Goal: Information Seeking & Learning: Learn about a topic

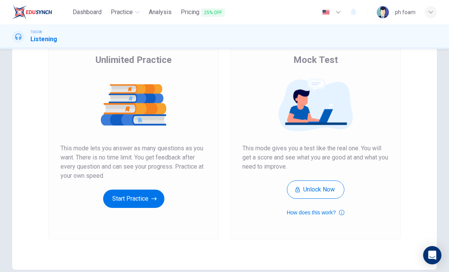
scroll to position [59, 0]
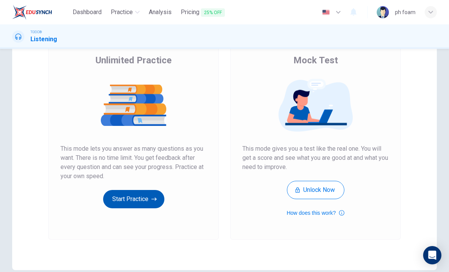
click at [146, 200] on button "Start Practice" at bounding box center [133, 199] width 61 height 18
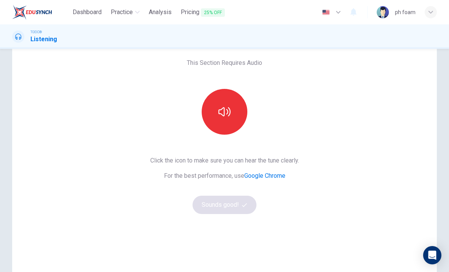
scroll to position [35, 0]
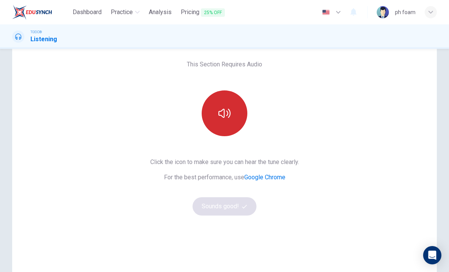
click at [229, 117] on icon "button" at bounding box center [225, 113] width 12 height 12
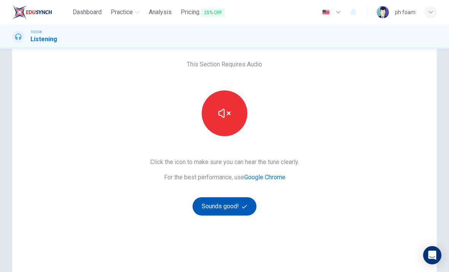
click at [216, 208] on button "Sounds good!" at bounding box center [225, 206] width 64 height 18
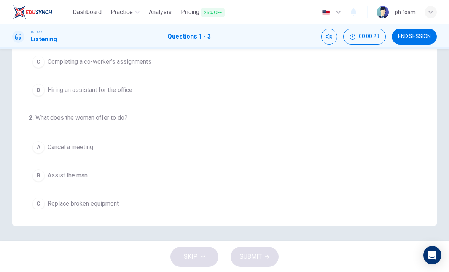
scroll to position [0, 0]
click at [327, 37] on icon "Mute" at bounding box center [329, 37] width 6 height 6
click at [328, 36] on icon "Unmute" at bounding box center [329, 37] width 6 height 6
click at [24, 38] on div at bounding box center [18, 36] width 12 height 12
click at [369, 36] on span "00:00:29" at bounding box center [369, 37] width 21 height 6
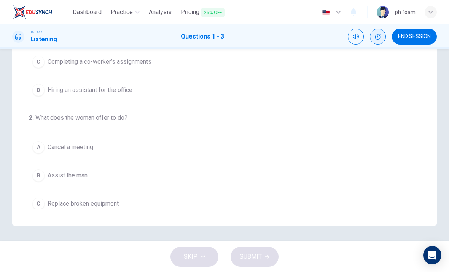
click at [375, 38] on icon "Show" at bounding box center [378, 37] width 6 height 6
click at [358, 37] on button "00:00:30" at bounding box center [365, 37] width 43 height 16
click at [349, 34] on button "Mute" at bounding box center [356, 37] width 16 height 16
click at [352, 35] on button "Unmute" at bounding box center [356, 37] width 16 height 16
click at [25, 42] on div "TOEIC® Listening" at bounding box center [34, 36] width 45 height 14
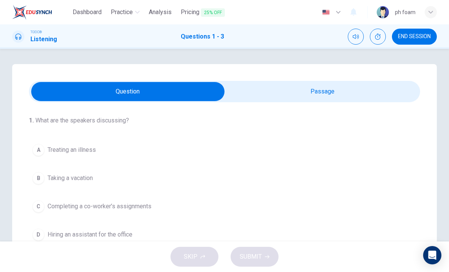
click at [343, 92] on input "checkbox" at bounding box center [127, 91] width 587 height 19
checkbox input "true"
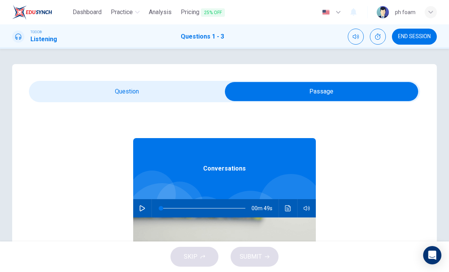
click at [144, 205] on button "button" at bounding box center [142, 208] width 12 height 18
type input "2"
click at [66, 94] on input "checkbox" at bounding box center [321, 91] width 587 height 19
checkbox input "false"
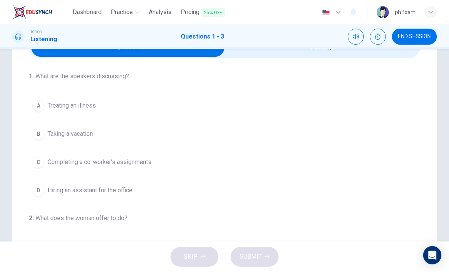
scroll to position [50, 0]
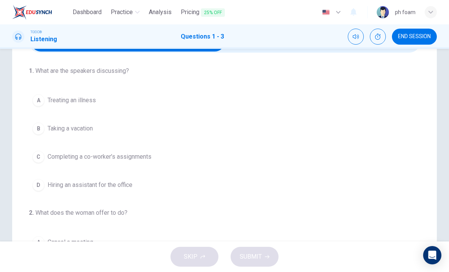
click at [90, 157] on span "Completing a co-worker’s assignments" at bounding box center [100, 156] width 104 height 9
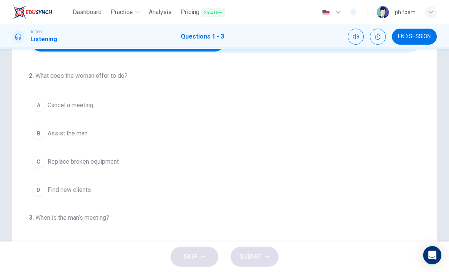
scroll to position [137, 0]
click at [81, 137] on span "Assist the man" at bounding box center [68, 132] width 40 height 9
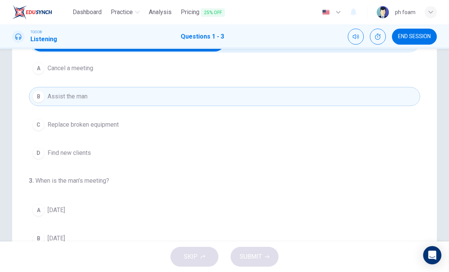
scroll to position [174, 0]
click at [83, 237] on button "B Wednesday" at bounding box center [225, 238] width 392 height 19
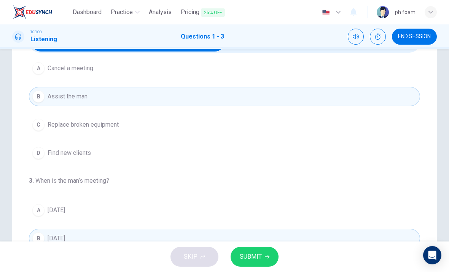
click at [261, 252] on span "SUBMIT" at bounding box center [251, 256] width 22 height 11
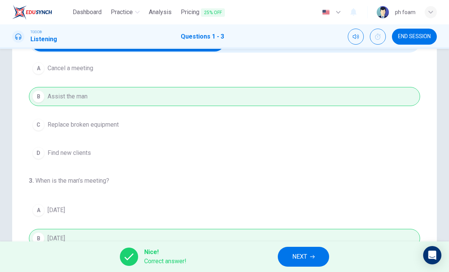
click at [311, 250] on button "NEXT" at bounding box center [303, 256] width 51 height 20
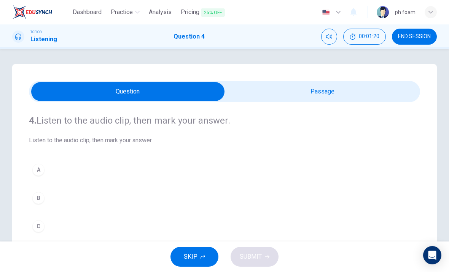
scroll to position [0, 0]
click at [345, 97] on input "checkbox" at bounding box center [127, 91] width 587 height 19
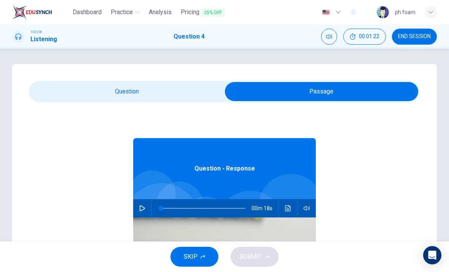
click at [146, 204] on button "button" at bounding box center [142, 208] width 12 height 18
click at [156, 85] on input "checkbox" at bounding box center [321, 91] width 587 height 19
checkbox input "false"
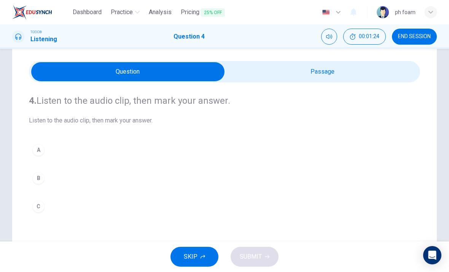
scroll to position [46, 0]
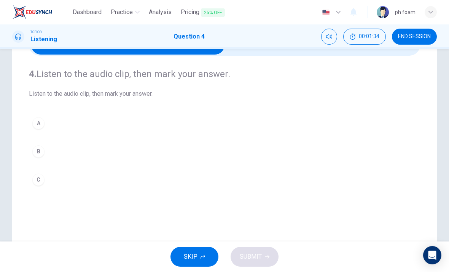
click at [42, 149] on div "B" at bounding box center [38, 151] width 12 height 12
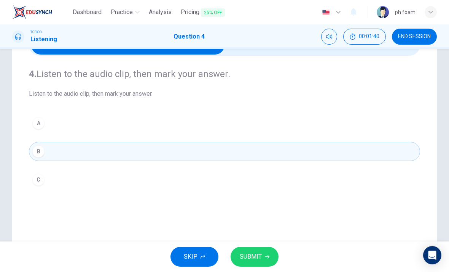
click at [267, 255] on icon "button" at bounding box center [267, 256] width 5 height 5
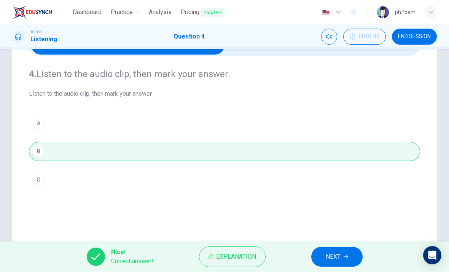
click at [348, 254] on icon "button" at bounding box center [346, 256] width 5 height 5
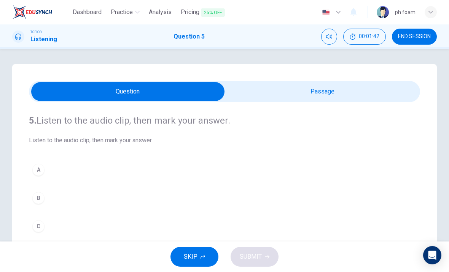
click at [337, 91] on input "checkbox" at bounding box center [127, 91] width 587 height 19
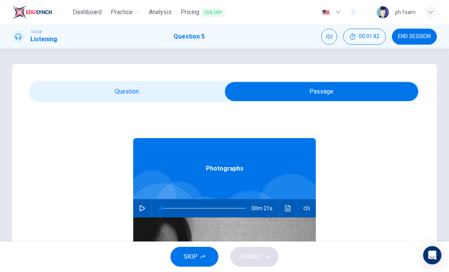
click at [142, 210] on icon "button" at bounding box center [142, 208] width 5 height 6
click at [135, 93] on input "checkbox" at bounding box center [321, 91] width 587 height 19
checkbox input "false"
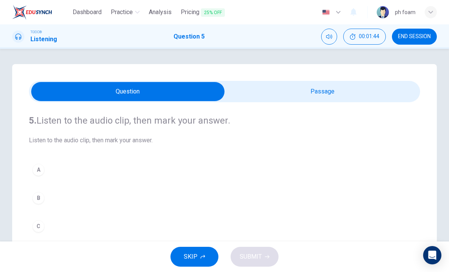
type input "9"
click at [337, 86] on input "checkbox" at bounding box center [127, 91] width 587 height 19
checkbox input "true"
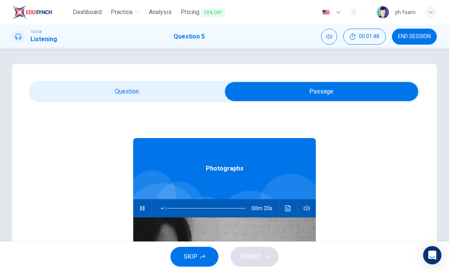
type input "10"
click at [155, 90] on input "checkbox" at bounding box center [321, 91] width 587 height 19
checkbox input "false"
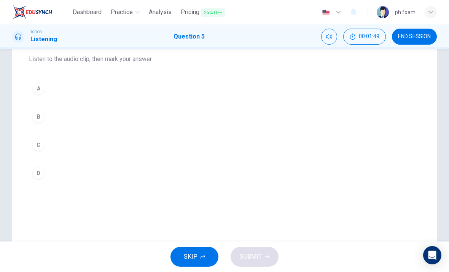
type input "14"
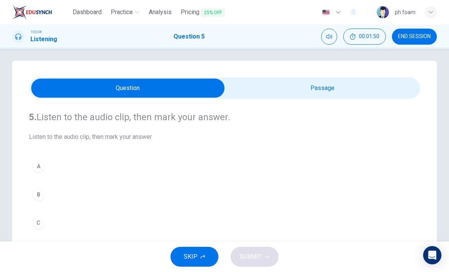
scroll to position [4, 0]
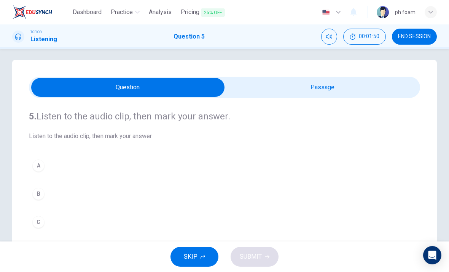
click at [312, 87] on input "checkbox" at bounding box center [127, 87] width 587 height 19
checkbox input "true"
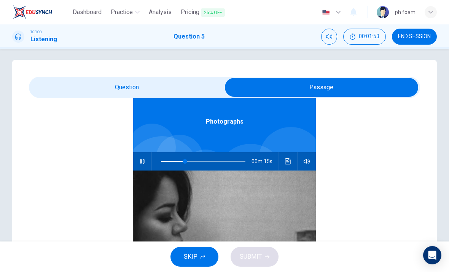
type input "33"
click at [185, 80] on input "checkbox" at bounding box center [321, 87] width 587 height 19
checkbox input "false"
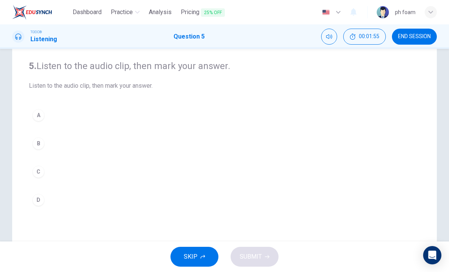
scroll to position [56, 0]
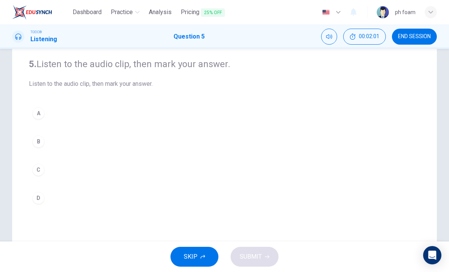
click at [116, 174] on button "C" at bounding box center [225, 169] width 392 height 19
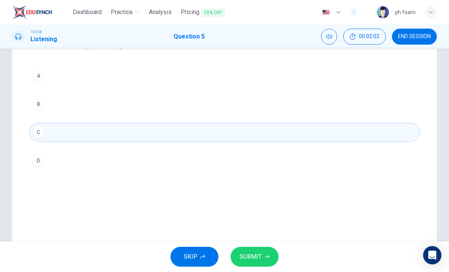
scroll to position [94, 0]
click at [259, 256] on span "SUBMIT" at bounding box center [251, 256] width 22 height 11
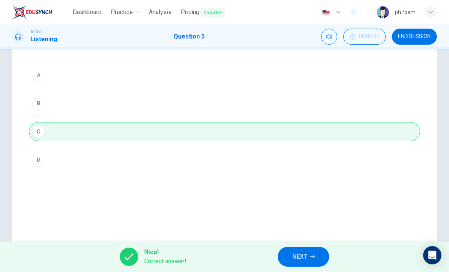
click at [310, 254] on button "NEXT" at bounding box center [303, 256] width 51 height 20
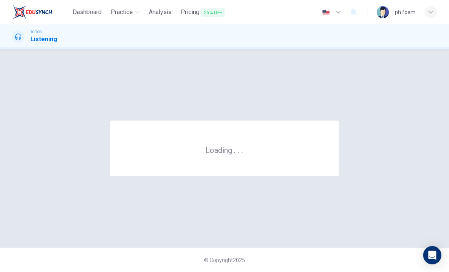
scroll to position [0, 0]
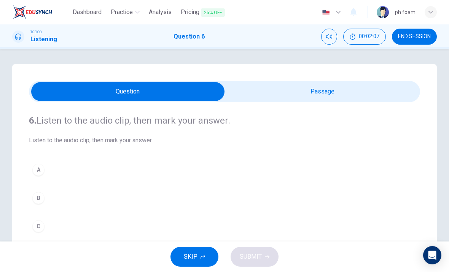
click at [358, 101] on input "checkbox" at bounding box center [127, 91] width 587 height 19
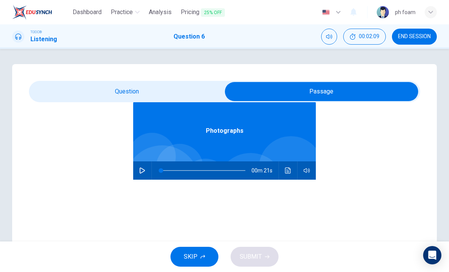
scroll to position [35, 0]
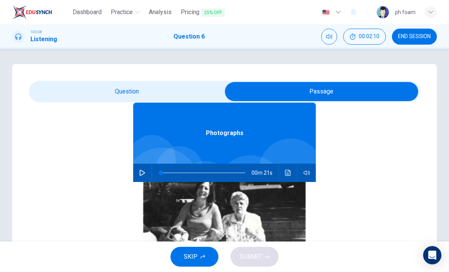
click at [198, 85] on input "checkbox" at bounding box center [321, 91] width 587 height 19
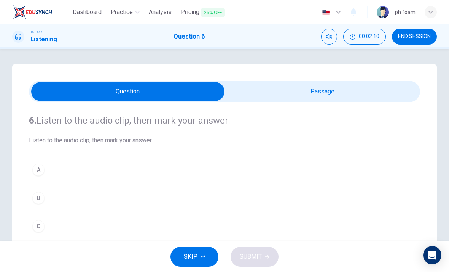
scroll to position [0, 0]
click at [329, 90] on input "checkbox" at bounding box center [127, 91] width 587 height 19
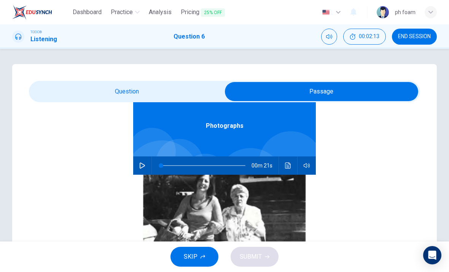
click at [173, 85] on input "checkbox" at bounding box center [321, 91] width 587 height 19
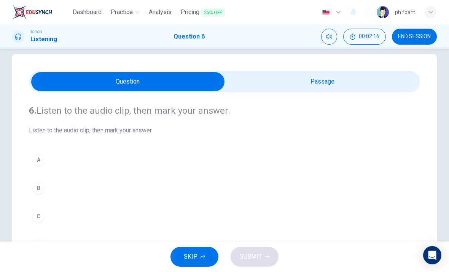
scroll to position [7, 0]
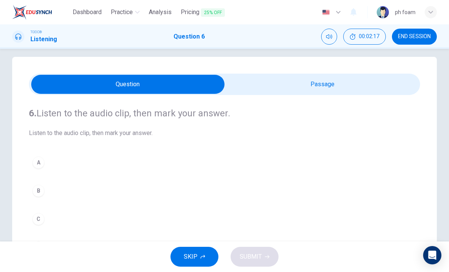
click at [323, 81] on input "checkbox" at bounding box center [127, 84] width 587 height 19
checkbox input "true"
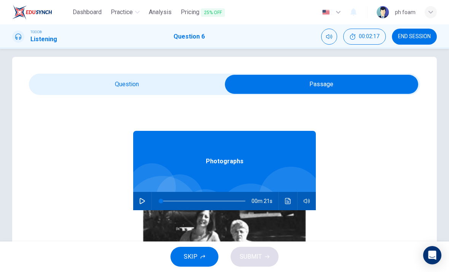
click at [141, 200] on icon "button" at bounding box center [142, 201] width 6 height 6
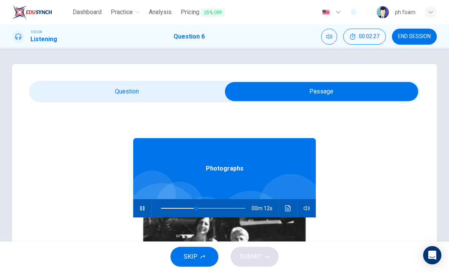
scroll to position [0, 0]
type input "60"
click at [192, 92] on input "checkbox" at bounding box center [321, 91] width 587 height 19
checkbox input "false"
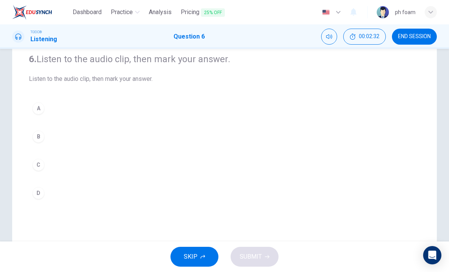
scroll to position [62, 0]
click at [98, 189] on button "D" at bounding box center [225, 191] width 392 height 19
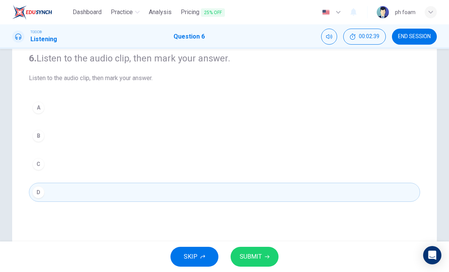
click at [262, 255] on button "SUBMIT" at bounding box center [255, 256] width 48 height 20
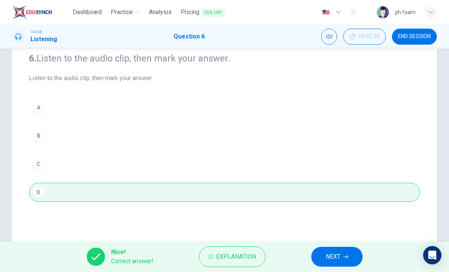
click at [344, 253] on button "NEXT" at bounding box center [337, 256] width 51 height 20
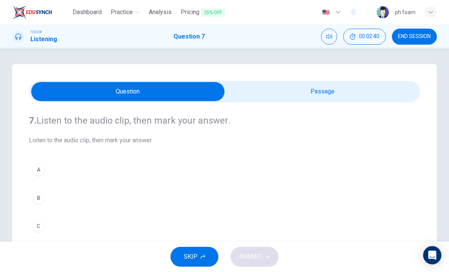
click at [365, 88] on input "checkbox" at bounding box center [127, 91] width 587 height 19
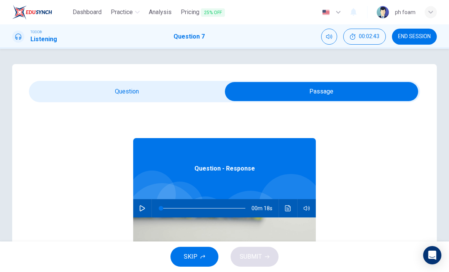
click at [177, 88] on input "checkbox" at bounding box center [321, 91] width 587 height 19
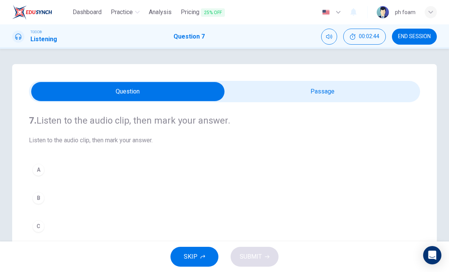
click at [332, 85] on input "checkbox" at bounding box center [127, 91] width 587 height 19
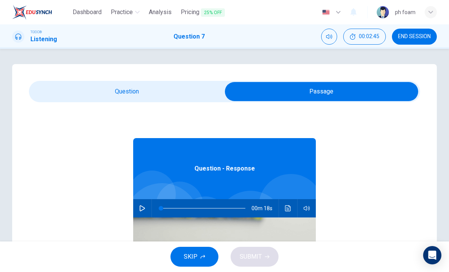
click at [146, 214] on button "button" at bounding box center [142, 208] width 12 height 18
click at [163, 88] on input "checkbox" at bounding box center [321, 91] width 587 height 19
checkbox input "false"
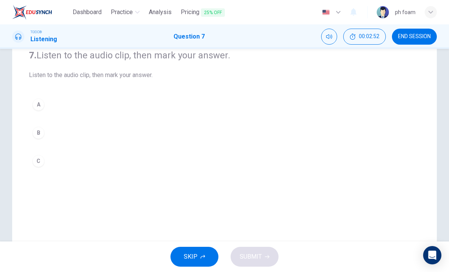
scroll to position [68, 0]
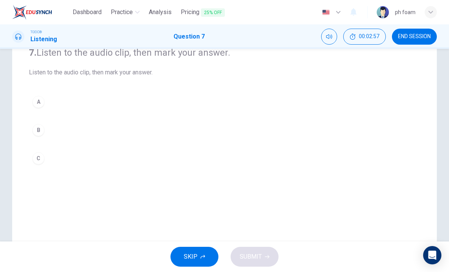
click at [69, 133] on button "B" at bounding box center [225, 129] width 392 height 19
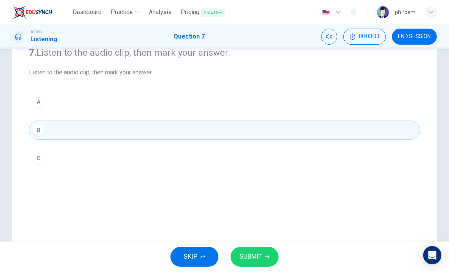
click at [264, 251] on button "SUBMIT" at bounding box center [255, 256] width 48 height 20
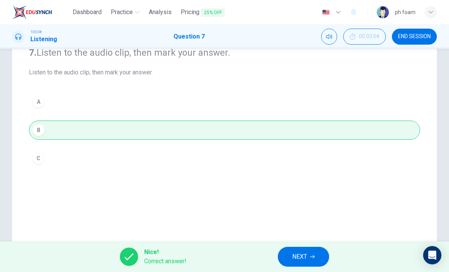
click at [314, 256] on icon "button" at bounding box center [312, 256] width 5 height 5
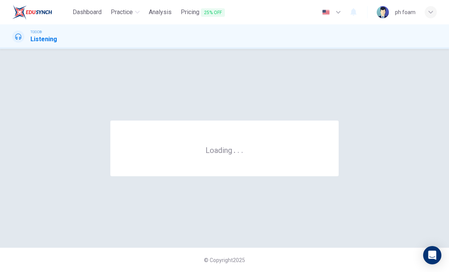
scroll to position [0, 0]
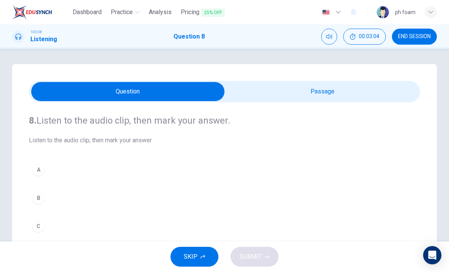
click at [361, 96] on input "checkbox" at bounding box center [127, 91] width 587 height 19
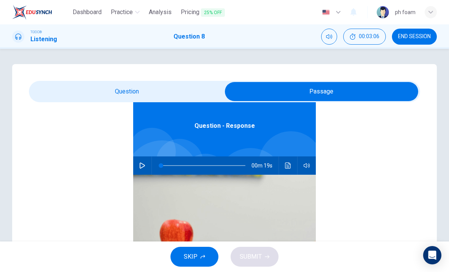
scroll to position [43, 0]
click at [143, 165] on icon "button" at bounding box center [142, 165] width 6 height 6
click at [185, 92] on input "checkbox" at bounding box center [321, 91] width 587 height 19
checkbox input "false"
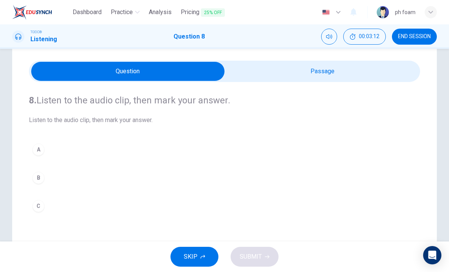
scroll to position [19, 0]
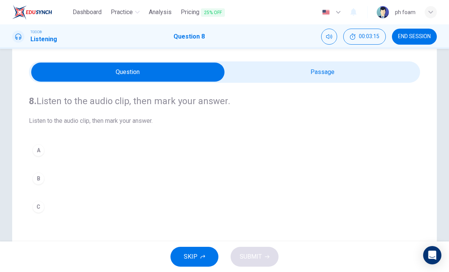
click at [89, 153] on button "A" at bounding box center [225, 150] width 392 height 19
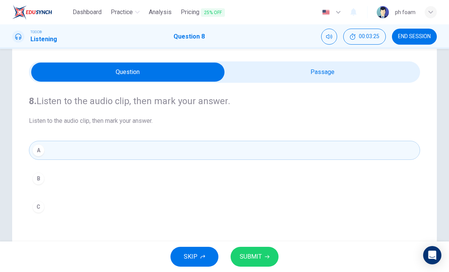
click at [253, 253] on span "SUBMIT" at bounding box center [251, 256] width 22 height 11
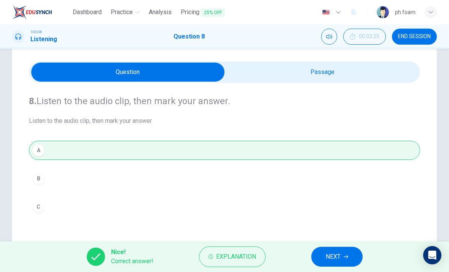
click at [340, 256] on span "NEXT" at bounding box center [333, 256] width 15 height 11
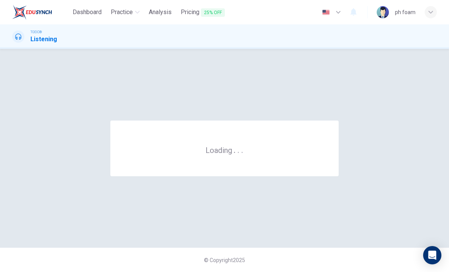
scroll to position [0, 0]
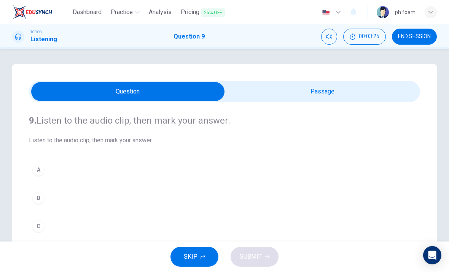
click at [369, 94] on input "checkbox" at bounding box center [127, 91] width 587 height 19
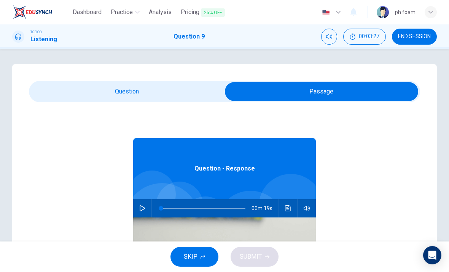
click at [145, 197] on div at bounding box center [162, 220] width 75 height 75
click at [144, 208] on icon "button" at bounding box center [142, 208] width 6 height 6
click at [172, 92] on input "checkbox" at bounding box center [321, 91] width 587 height 19
checkbox input "false"
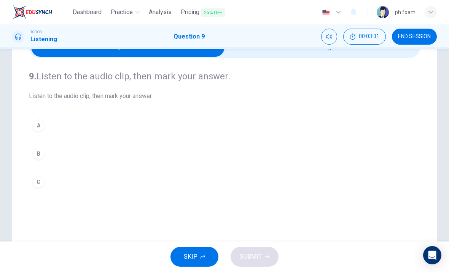
scroll to position [49, 0]
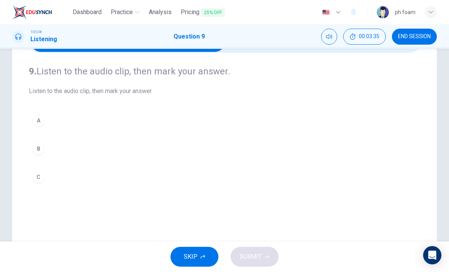
click at [88, 125] on button "A" at bounding box center [225, 120] width 392 height 19
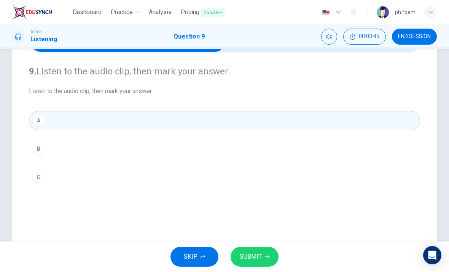
click at [264, 256] on button "SUBMIT" at bounding box center [255, 256] width 48 height 20
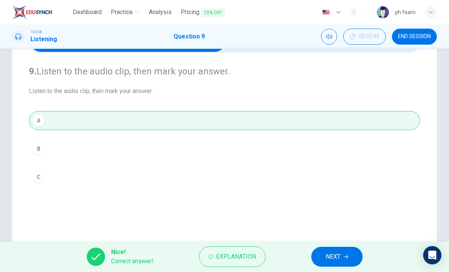
click at [347, 249] on button "NEXT" at bounding box center [337, 256] width 51 height 20
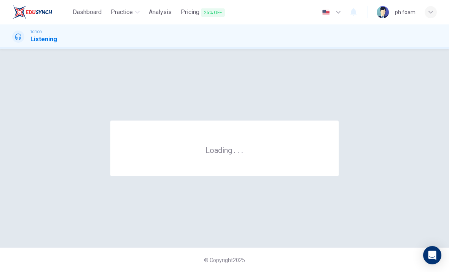
scroll to position [0, 0]
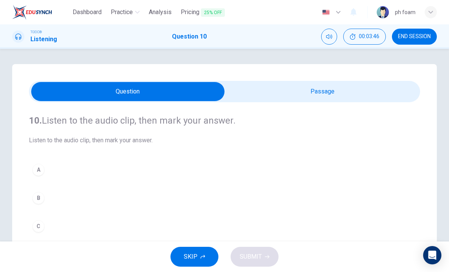
click at [338, 89] on input "checkbox" at bounding box center [127, 91] width 587 height 19
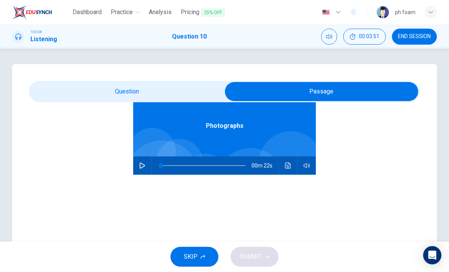
scroll to position [43, 0]
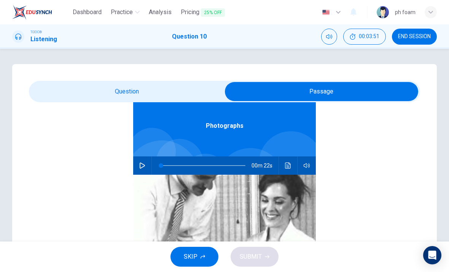
click at [142, 166] on icon "button" at bounding box center [142, 165] width 6 height 6
click at [189, 91] on input "checkbox" at bounding box center [321, 91] width 587 height 19
checkbox input "false"
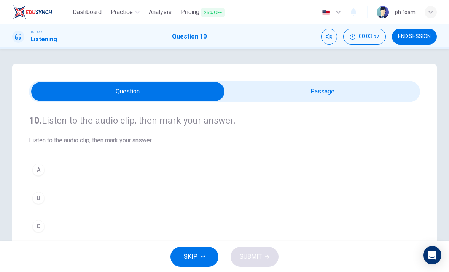
type input "27"
click at [263, 82] on input "checkbox" at bounding box center [127, 91] width 587 height 19
checkbox input "true"
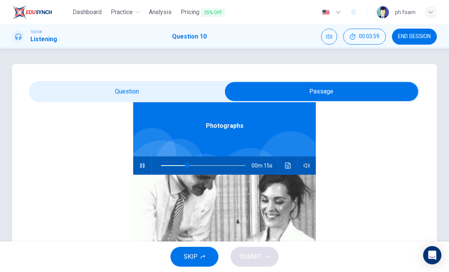
type input "36"
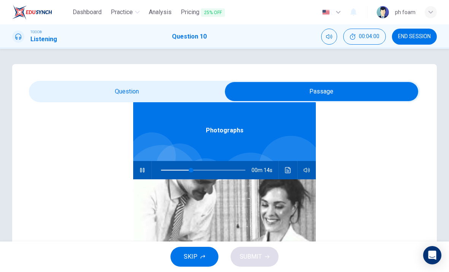
click at [155, 96] on input "checkbox" at bounding box center [321, 91] width 587 height 19
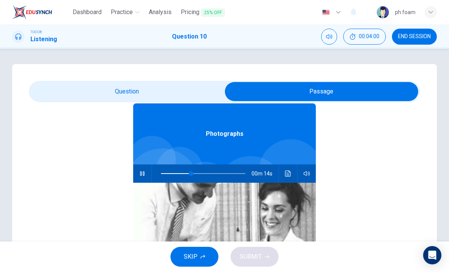
checkbox input "false"
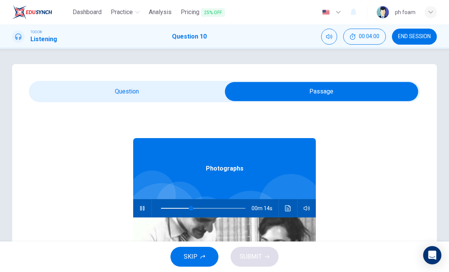
type input "40"
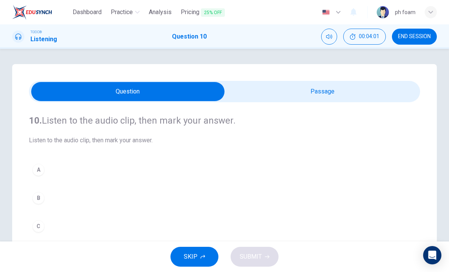
click at [376, 88] on input "checkbox" at bounding box center [127, 91] width 587 height 19
checkbox input "true"
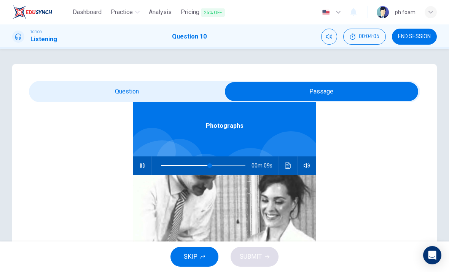
scroll to position [118, 0]
type input "67"
click at [165, 96] on input "checkbox" at bounding box center [321, 91] width 587 height 19
checkbox input "false"
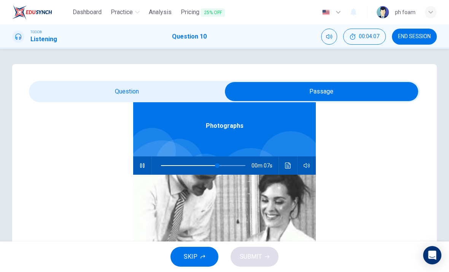
scroll to position [0, 0]
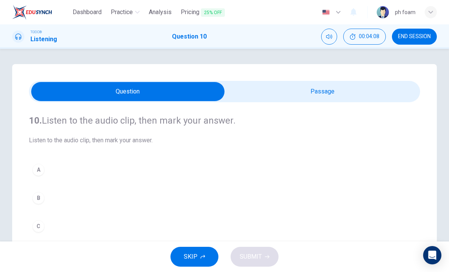
click at [121, 224] on button "C" at bounding box center [225, 225] width 392 height 19
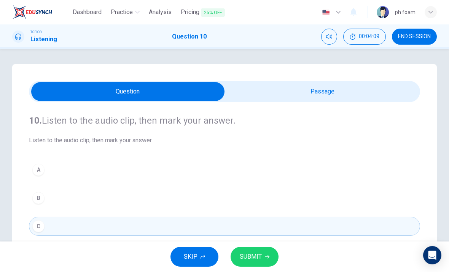
click at [269, 257] on icon "button" at bounding box center [267, 256] width 5 height 5
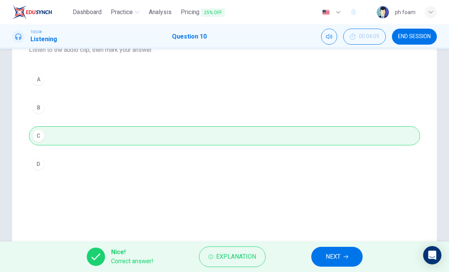
scroll to position [91, 0]
click at [338, 254] on span "NEXT" at bounding box center [333, 256] width 15 height 11
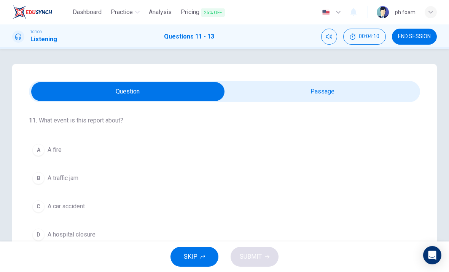
click at [324, 80] on div "11 . What event is this report about? A A fire B A traffic jam C A car accident…" at bounding box center [224, 217] width 425 height 306
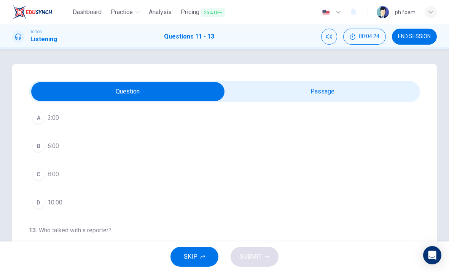
scroll to position [270, 0]
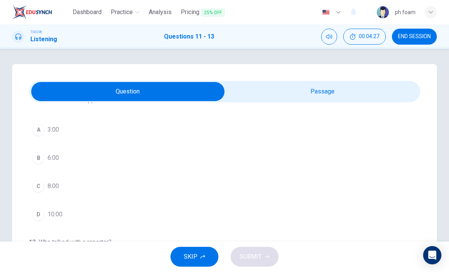
click at [346, 99] on input "checkbox" at bounding box center [127, 91] width 587 height 19
checkbox input "true"
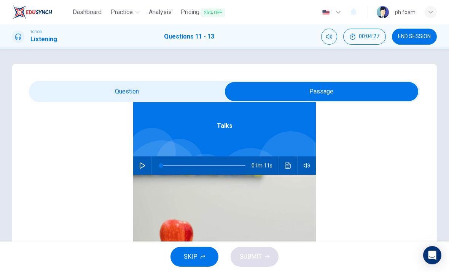
scroll to position [43, 0]
click at [140, 164] on icon "button" at bounding box center [142, 165] width 6 height 6
type input "3"
click at [89, 94] on input "checkbox" at bounding box center [321, 91] width 587 height 19
checkbox input "false"
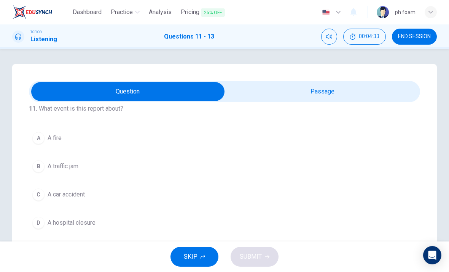
scroll to position [36, 0]
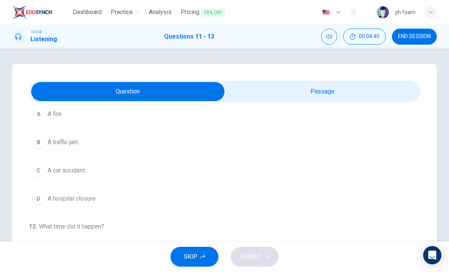
click at [63, 169] on span "A car accident" at bounding box center [66, 170] width 37 height 9
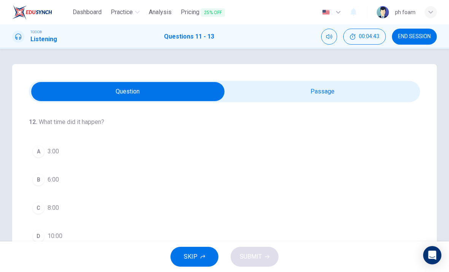
scroll to position [156, 0]
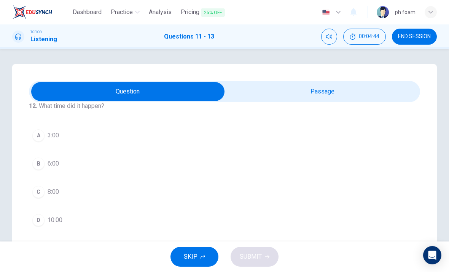
click at [57, 191] on span "8:00" at bounding box center [53, 191] width 11 height 9
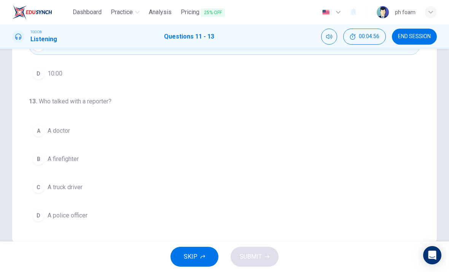
scroll to position [140, 0]
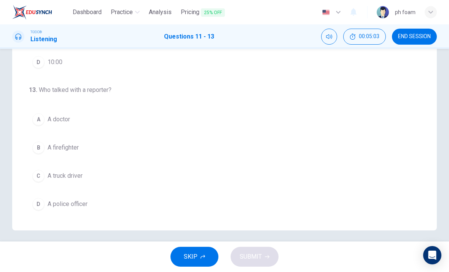
click at [35, 118] on div "A" at bounding box center [38, 119] width 12 height 12
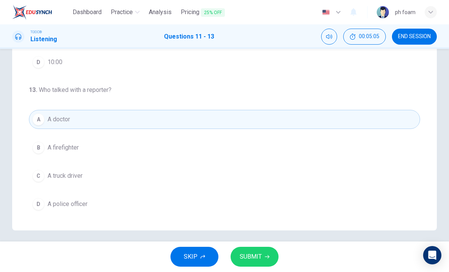
click at [260, 252] on span "SUBMIT" at bounding box center [251, 256] width 22 height 11
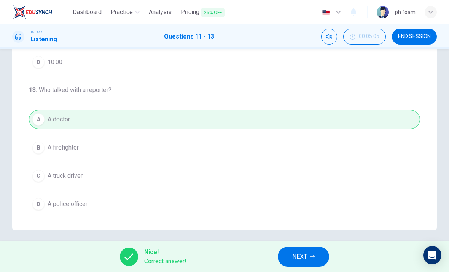
scroll to position [174, 0]
click at [305, 258] on span "NEXT" at bounding box center [300, 256] width 15 height 11
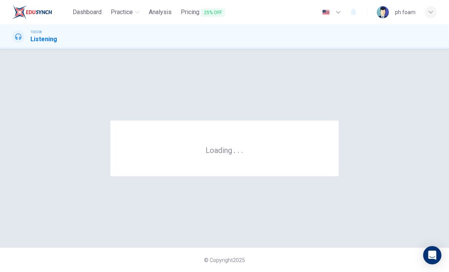
scroll to position [0, 0]
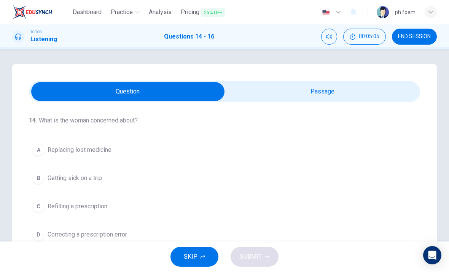
click at [366, 91] on input "checkbox" at bounding box center [127, 91] width 587 height 19
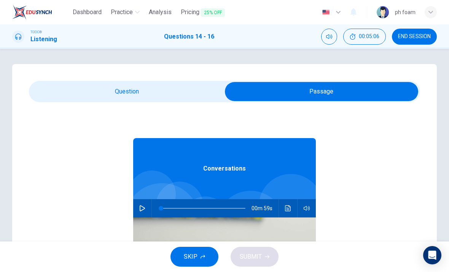
click at [188, 85] on input "checkbox" at bounding box center [321, 91] width 587 height 19
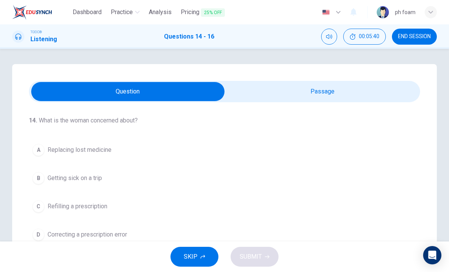
click at [317, 93] on input "checkbox" at bounding box center [127, 91] width 587 height 19
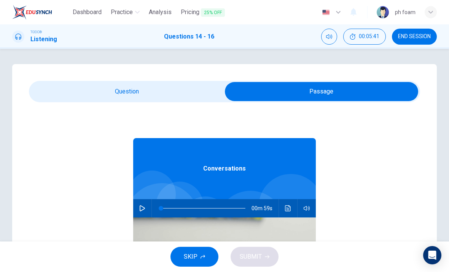
click at [146, 205] on button "button" at bounding box center [142, 208] width 12 height 18
click at [166, 96] on input "checkbox" at bounding box center [321, 91] width 587 height 19
checkbox input "false"
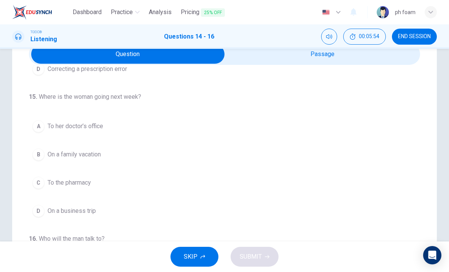
scroll to position [128, 0]
click at [57, 157] on span "On a family vacation" at bounding box center [74, 154] width 53 height 9
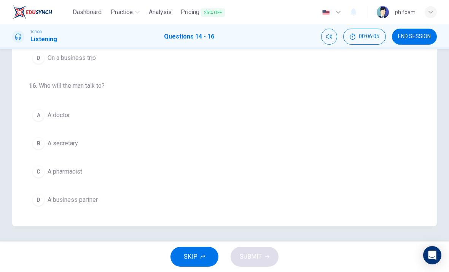
scroll to position [144, 0]
click at [125, 171] on button "C A pharmacist" at bounding box center [225, 171] width 392 height 19
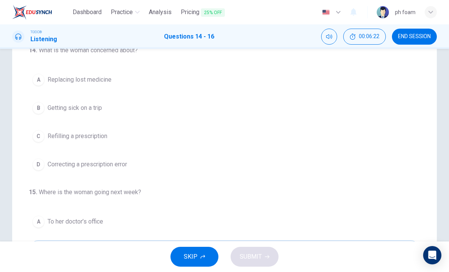
scroll to position [69, 0]
click at [169, 144] on button "C Refilling a prescription" at bounding box center [225, 136] width 392 height 19
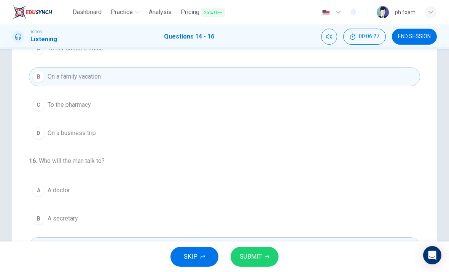
scroll to position [174, 0]
click at [259, 252] on span "SUBMIT" at bounding box center [251, 256] width 22 height 11
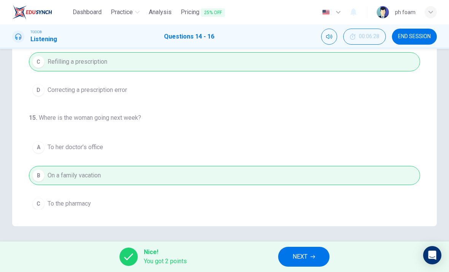
scroll to position [0, 0]
click at [302, 251] on span "NEXT" at bounding box center [300, 256] width 15 height 11
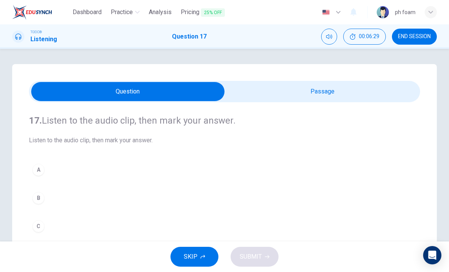
click at [336, 92] on input "checkbox" at bounding box center [127, 91] width 587 height 19
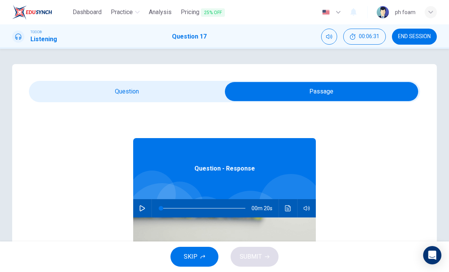
click at [143, 211] on button "button" at bounding box center [142, 208] width 12 height 18
click at [179, 90] on input "checkbox" at bounding box center [321, 91] width 587 height 19
checkbox input "false"
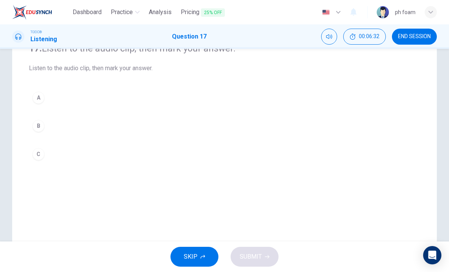
scroll to position [75, 0]
click at [39, 94] on div "A" at bounding box center [38, 95] width 12 height 12
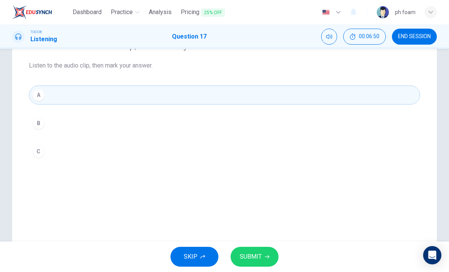
click at [266, 249] on button "SUBMIT" at bounding box center [255, 256] width 48 height 20
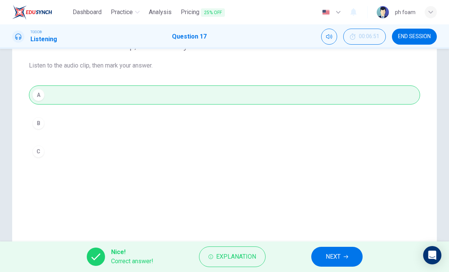
click at [339, 254] on span "NEXT" at bounding box center [333, 256] width 15 height 11
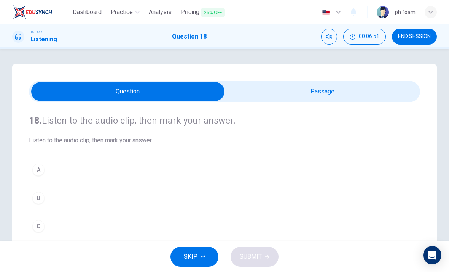
click at [360, 100] on input "checkbox" at bounding box center [127, 91] width 587 height 19
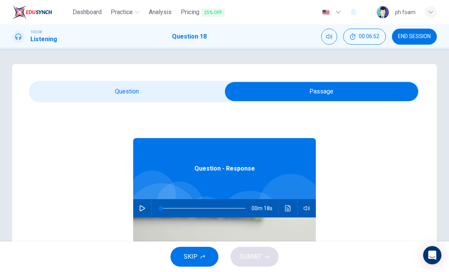
click at [75, 93] on input "checkbox" at bounding box center [321, 91] width 587 height 19
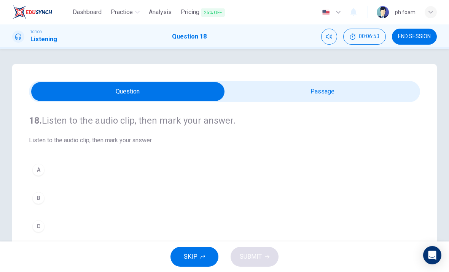
click at [348, 95] on input "checkbox" at bounding box center [127, 91] width 587 height 19
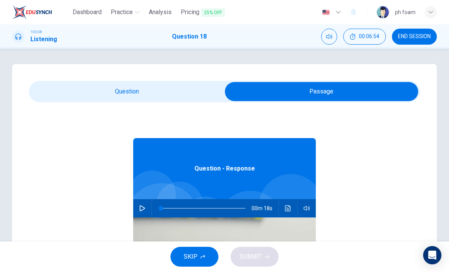
click at [145, 211] on button "button" at bounding box center [142, 208] width 12 height 18
click at [51, 91] on input "checkbox" at bounding box center [321, 91] width 587 height 19
checkbox input "false"
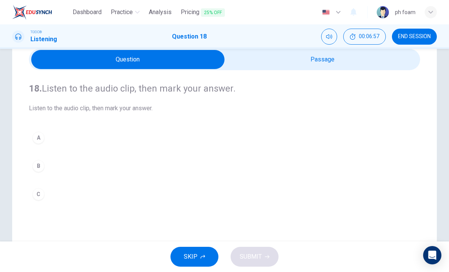
scroll to position [34, 0]
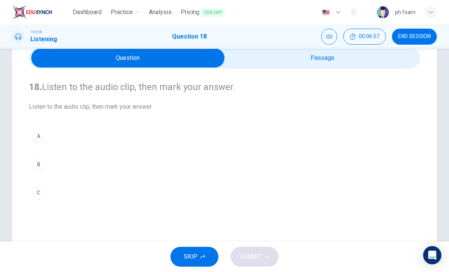
type input "16"
click at [318, 59] on input "checkbox" at bounding box center [127, 57] width 587 height 19
checkbox input "true"
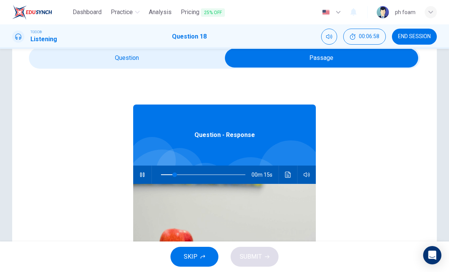
type input "21"
click at [186, 56] on input "checkbox" at bounding box center [321, 57] width 587 height 19
checkbox input "false"
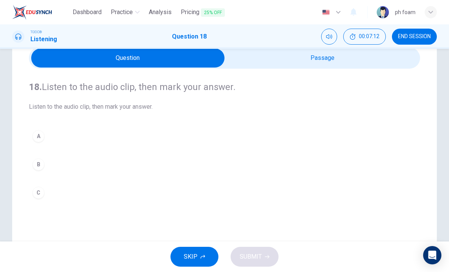
click at [37, 137] on div "A" at bounding box center [38, 136] width 12 height 12
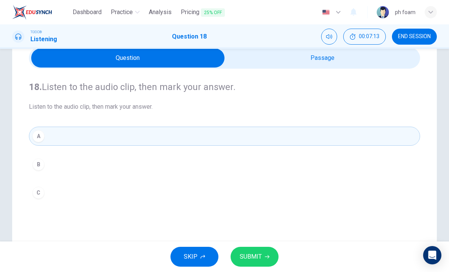
click at [255, 259] on span "SUBMIT" at bounding box center [251, 256] width 22 height 11
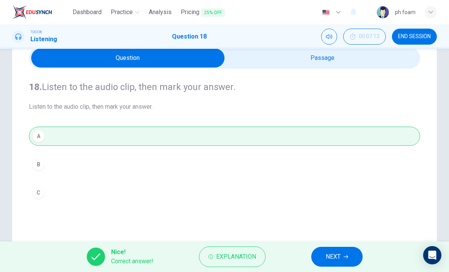
click at [332, 264] on button "NEXT" at bounding box center [337, 256] width 51 height 20
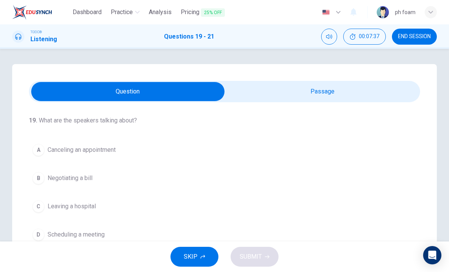
scroll to position [0, 0]
click at [319, 93] on input "checkbox" at bounding box center [127, 91] width 587 height 19
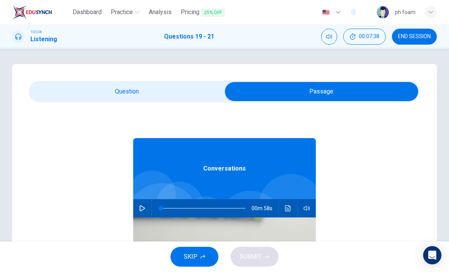
click at [145, 212] on button "button" at bounding box center [142, 208] width 12 height 18
click at [170, 91] on input "checkbox" at bounding box center [321, 91] width 587 height 19
checkbox input "false"
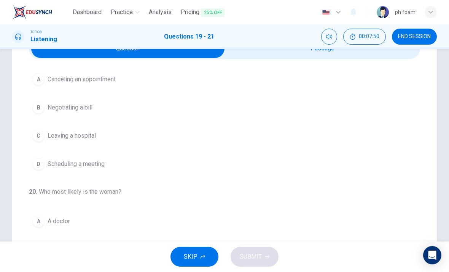
scroll to position [27, 0]
click at [34, 163] on div "D" at bounding box center [38, 164] width 12 height 12
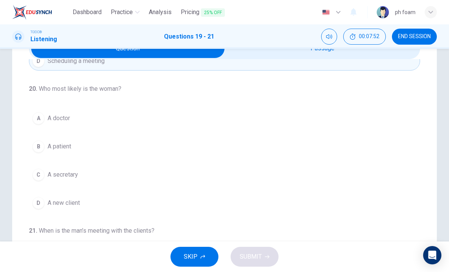
scroll to position [141, 0]
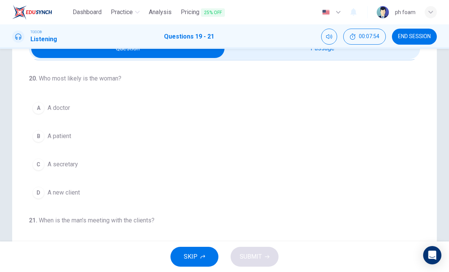
click at [46, 168] on button "C A secretary" at bounding box center [225, 164] width 392 height 19
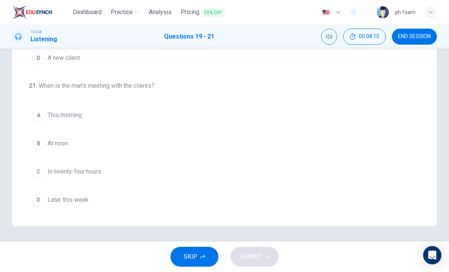
scroll to position [144, 0]
click at [33, 115] on div "A" at bounding box center [38, 115] width 12 height 12
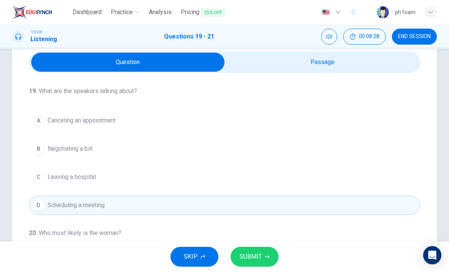
scroll to position [36, 0]
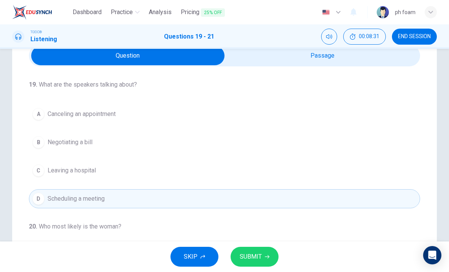
click at [187, 113] on button "A Canceling an appointment" at bounding box center [225, 113] width 392 height 19
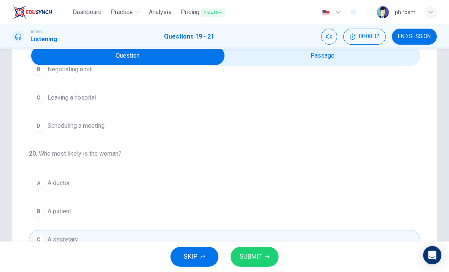
scroll to position [74, 0]
click at [256, 256] on span "SUBMIT" at bounding box center [251, 256] width 22 height 11
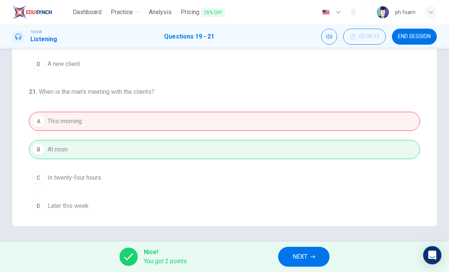
scroll to position [167, 0]
click at [317, 251] on button "NEXT" at bounding box center [303, 256] width 51 height 20
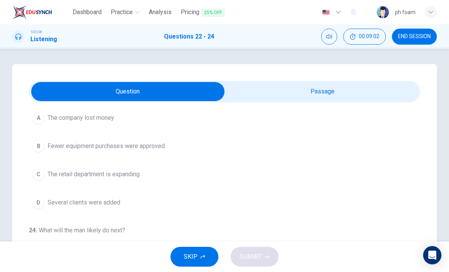
scroll to position [0, 0]
click at [275, 96] on input "checkbox" at bounding box center [127, 91] width 587 height 19
checkbox input "true"
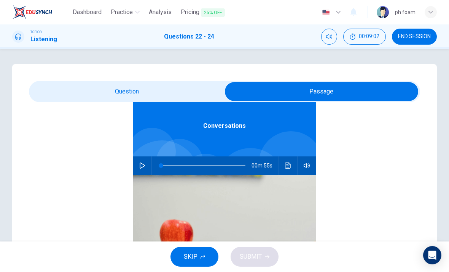
click at [144, 166] on icon "button" at bounding box center [142, 165] width 5 height 6
type input "0"
click at [162, 88] on input "checkbox" at bounding box center [321, 91] width 587 height 19
checkbox input "false"
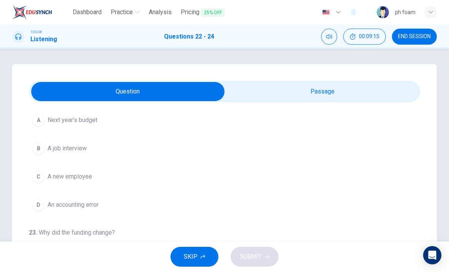
scroll to position [30, 0]
click at [37, 146] on div "A" at bounding box center [38, 148] width 12 height 12
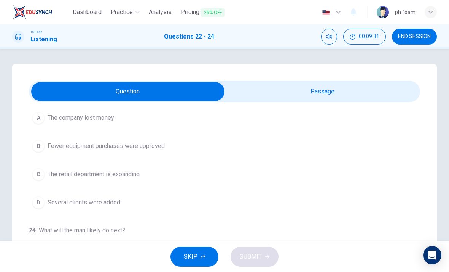
scroll to position [174, 0]
click at [252, 155] on button "B Fewer equipment purchases were approved" at bounding box center [225, 145] width 392 height 19
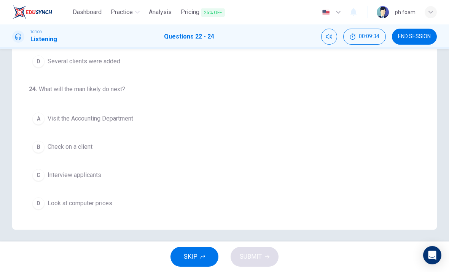
scroll to position [140, 0]
click at [42, 208] on div "D" at bounding box center [38, 204] width 12 height 12
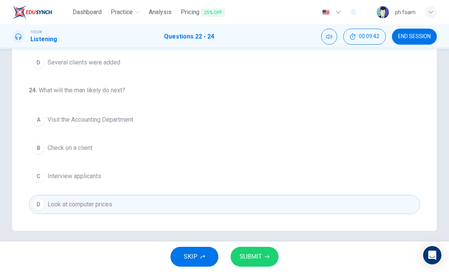
click at [256, 253] on span "SUBMIT" at bounding box center [251, 256] width 22 height 11
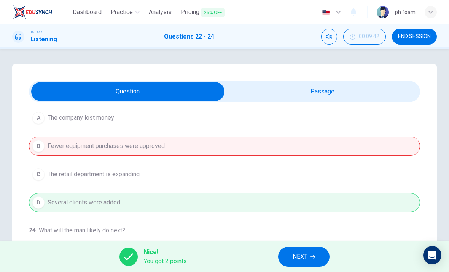
scroll to position [174, 0]
click at [299, 256] on span "NEXT" at bounding box center [300, 256] width 15 height 11
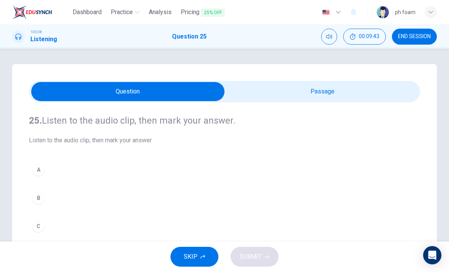
click at [363, 95] on input "checkbox" at bounding box center [127, 91] width 587 height 19
checkbox input "true"
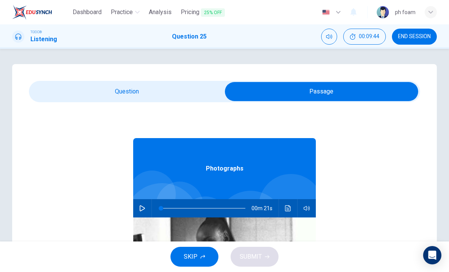
click at [146, 205] on button "button" at bounding box center [142, 208] width 12 height 18
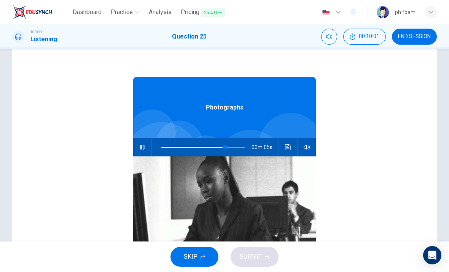
scroll to position [-1, 0]
type input "100"
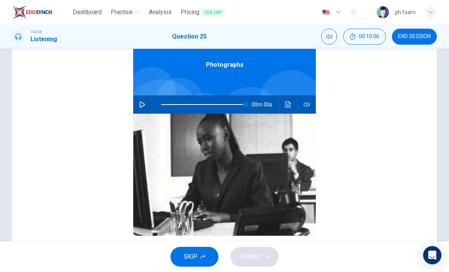
scroll to position [52, 0]
checkbox input "false"
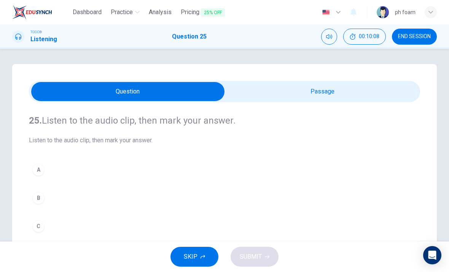
scroll to position [0, 0]
click at [38, 192] on div "B" at bounding box center [38, 198] width 12 height 12
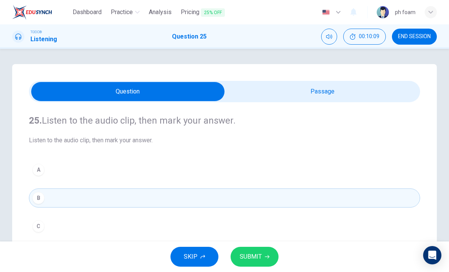
click at [263, 256] on button "SUBMIT" at bounding box center [255, 256] width 48 height 20
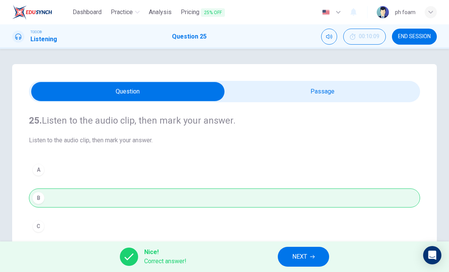
click at [294, 250] on button "NEXT" at bounding box center [303, 256] width 51 height 20
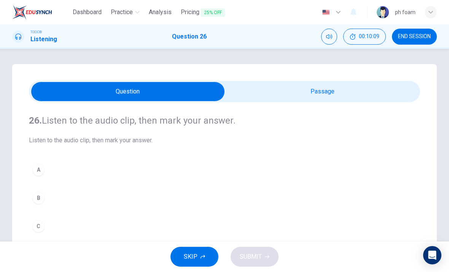
click at [379, 82] on input "checkbox" at bounding box center [127, 91] width 587 height 19
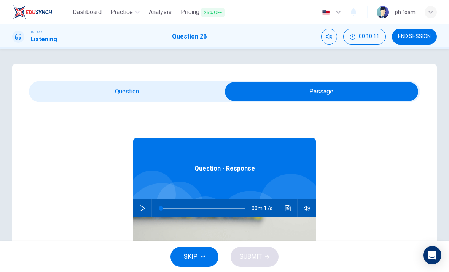
click at [147, 206] on button "button" at bounding box center [142, 208] width 12 height 18
click at [158, 96] on input "checkbox" at bounding box center [321, 91] width 587 height 19
checkbox input "false"
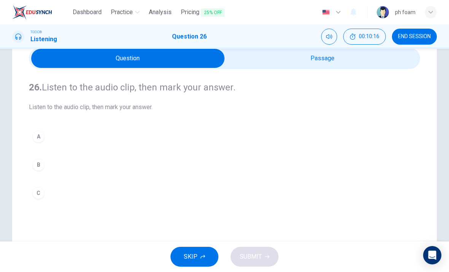
scroll to position [40, 0]
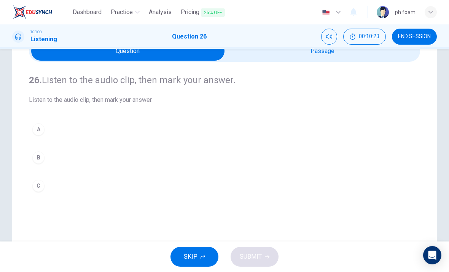
click at [341, 192] on button "C" at bounding box center [225, 185] width 392 height 19
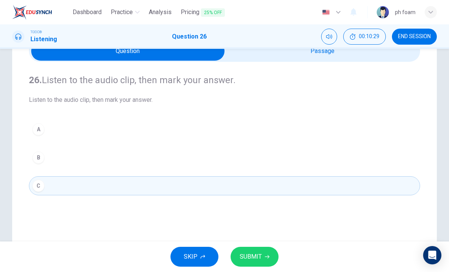
click at [269, 254] on button "SUBMIT" at bounding box center [255, 256] width 48 height 20
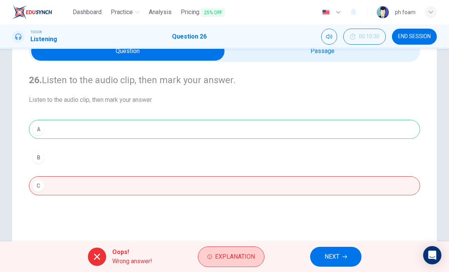
click at [230, 255] on span "Explanation" at bounding box center [235, 256] width 40 height 11
click at [338, 199] on div "26. Listen to the audio clip, then mark your answer. Listen to the audio clip, …" at bounding box center [225, 135] width 392 height 146
click at [345, 256] on icon "button" at bounding box center [345, 256] width 5 height 5
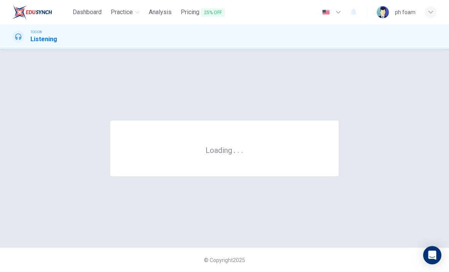
scroll to position [0, 0]
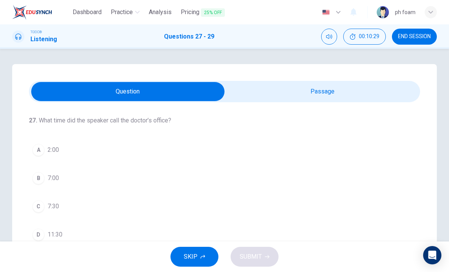
click at [359, 79] on div "27 . What time did the speaker call the doctor’s office? A 2:00 B 7:00 C 7:30 D…" at bounding box center [224, 217] width 425 height 306
click at [303, 91] on input "checkbox" at bounding box center [127, 91] width 587 height 19
checkbox input "true"
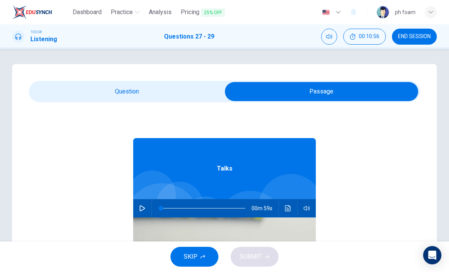
click at [141, 212] on button "button" at bounding box center [142, 208] width 12 height 18
type input "2"
click at [60, 88] on input "checkbox" at bounding box center [321, 91] width 587 height 19
checkbox input "false"
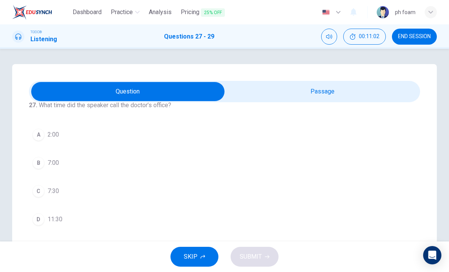
scroll to position [17, 0]
click at [44, 194] on button "C 7:30" at bounding box center [225, 189] width 392 height 19
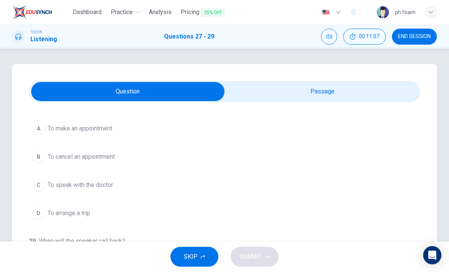
scroll to position [159, 0]
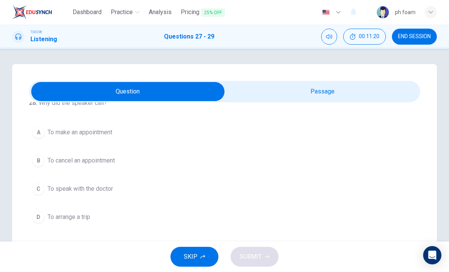
click at [53, 164] on span "To cancel an appointment" at bounding box center [81, 160] width 67 height 9
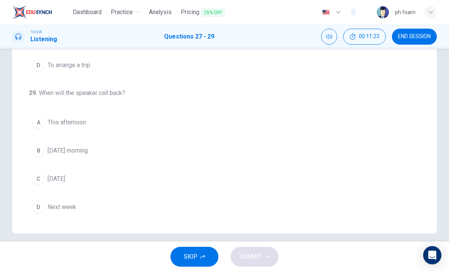
scroll to position [138, 0]
click at [50, 206] on span "Next week" at bounding box center [62, 206] width 29 height 9
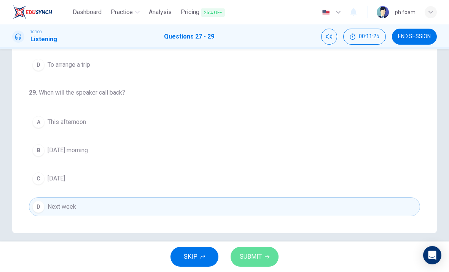
click at [253, 257] on span "SUBMIT" at bounding box center [251, 256] width 22 height 11
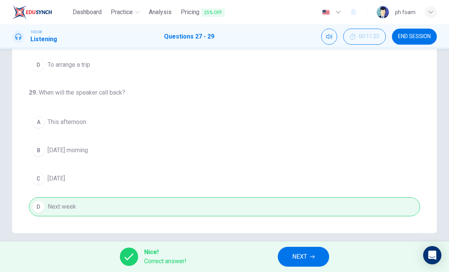
scroll to position [174, 0]
click at [304, 260] on span "NEXT" at bounding box center [300, 256] width 15 height 11
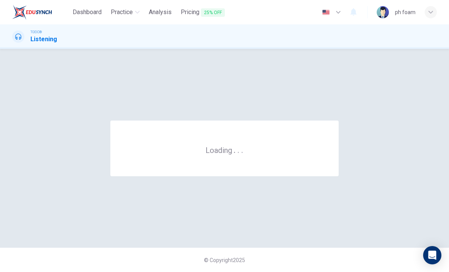
scroll to position [0, 0]
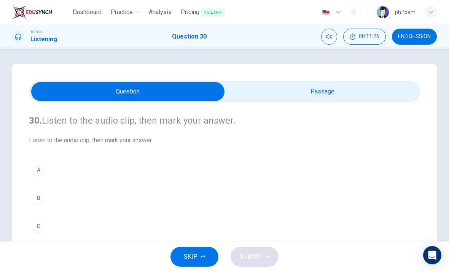
click at [275, 98] on input "checkbox" at bounding box center [127, 91] width 587 height 19
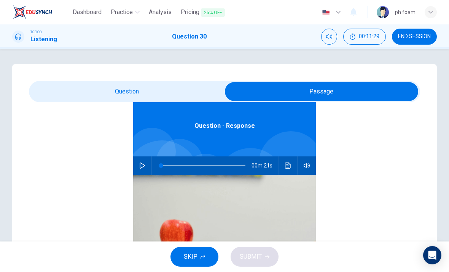
scroll to position [43, 0]
click at [81, 86] on input "checkbox" at bounding box center [321, 91] width 587 height 19
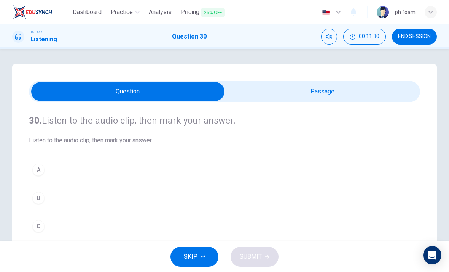
click at [286, 92] on input "checkbox" at bounding box center [127, 91] width 587 height 19
checkbox input "true"
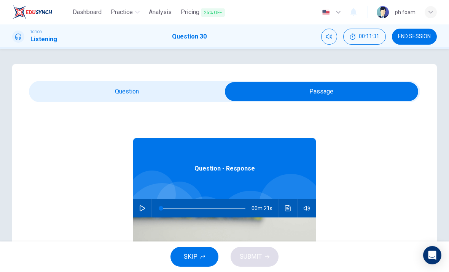
click at [134, 205] on div "00m 21s" at bounding box center [224, 208] width 183 height 18
click at [139, 209] on button "button" at bounding box center [142, 208] width 12 height 18
type input "24"
click at [82, 85] on input "checkbox" at bounding box center [321, 91] width 587 height 19
checkbox input "false"
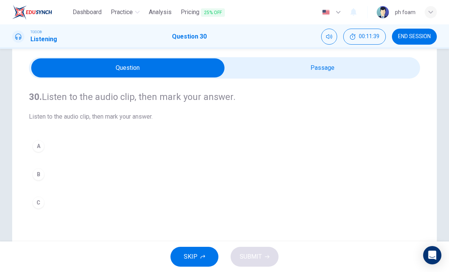
scroll to position [24, 0]
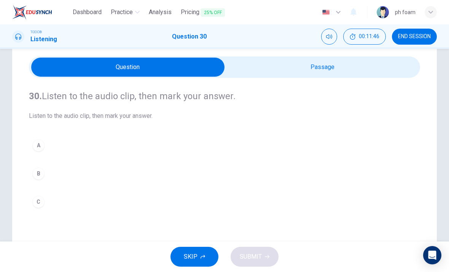
click at [58, 208] on button "C" at bounding box center [225, 201] width 392 height 19
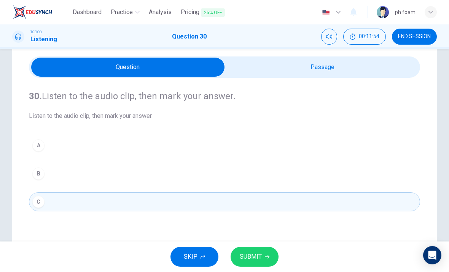
click at [262, 248] on button "SUBMIT" at bounding box center [255, 256] width 48 height 20
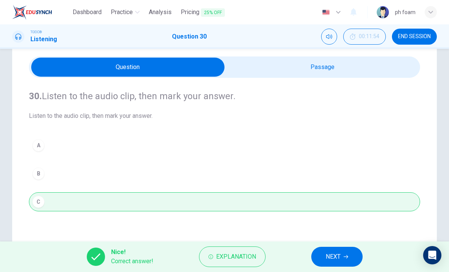
click at [331, 265] on button "NEXT" at bounding box center [337, 256] width 51 height 20
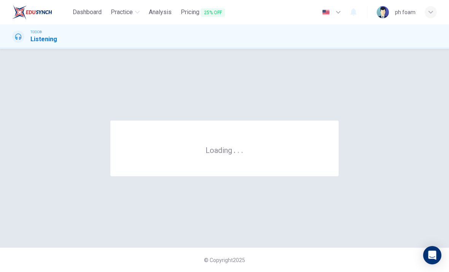
scroll to position [0, 0]
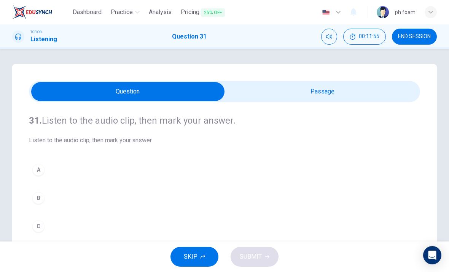
click at [327, 92] on input "checkbox" at bounding box center [127, 91] width 587 height 19
checkbox input "true"
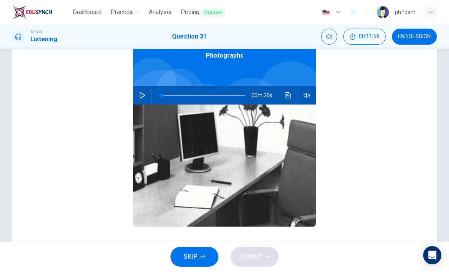
scroll to position [5, 0]
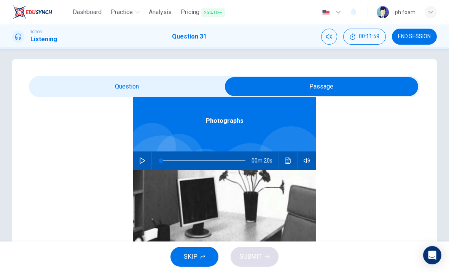
click at [144, 157] on button "button" at bounding box center [142, 160] width 12 height 18
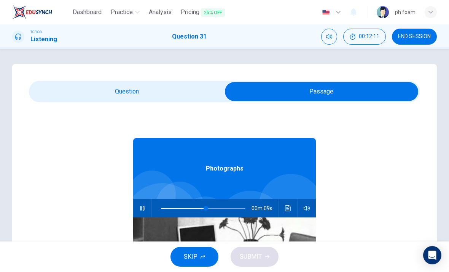
scroll to position [-1, 0]
type input "58"
click at [80, 91] on input "checkbox" at bounding box center [321, 91] width 587 height 19
checkbox input "false"
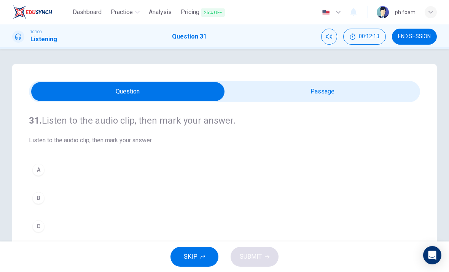
click at [38, 201] on div "B" at bounding box center [38, 198] width 12 height 12
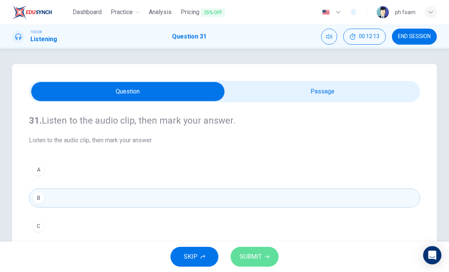
click at [246, 253] on span "SUBMIT" at bounding box center [251, 256] width 22 height 11
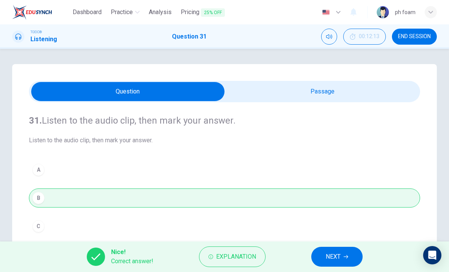
click at [336, 257] on span "NEXT" at bounding box center [333, 256] width 15 height 11
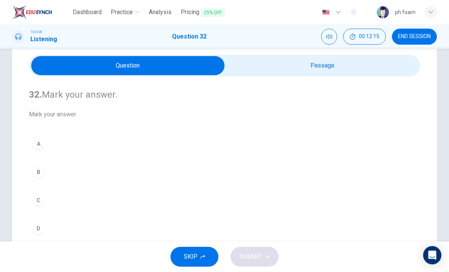
scroll to position [23, 0]
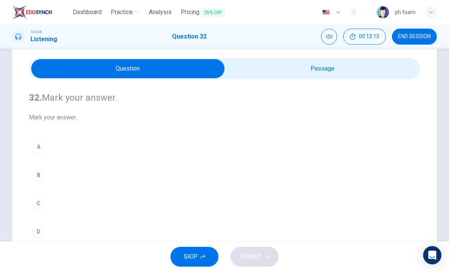
click at [340, 66] on input "checkbox" at bounding box center [127, 68] width 587 height 19
checkbox input "true"
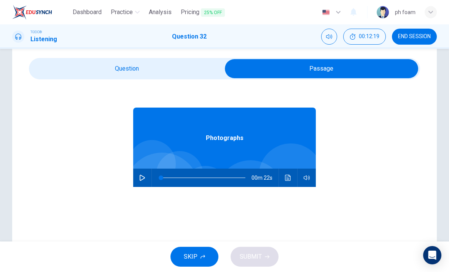
scroll to position [7, 0]
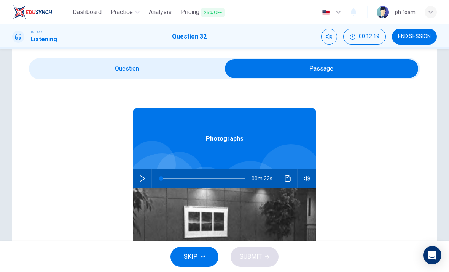
click at [144, 180] on icon "button" at bounding box center [142, 178] width 6 height 6
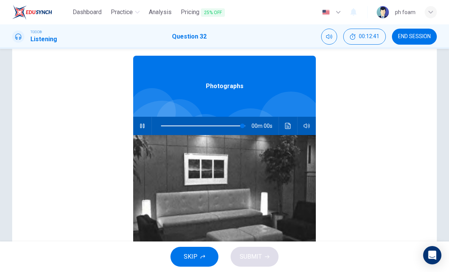
scroll to position [0, 0]
type input "62"
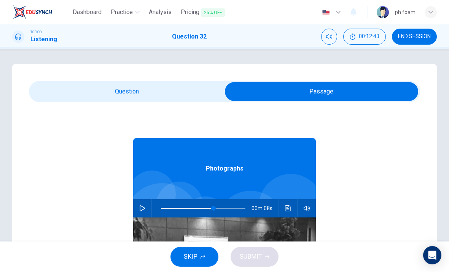
click at [195, 90] on input "checkbox" at bounding box center [321, 91] width 587 height 19
checkbox input "false"
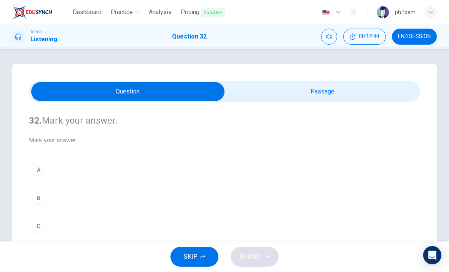
click at [91, 227] on button "C" at bounding box center [225, 225] width 392 height 19
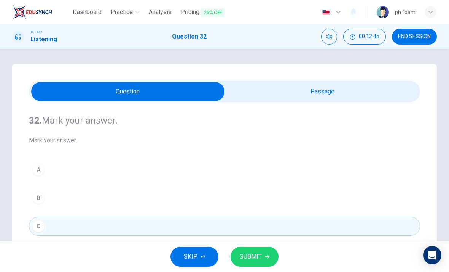
click at [261, 261] on span "SUBMIT" at bounding box center [251, 256] width 22 height 11
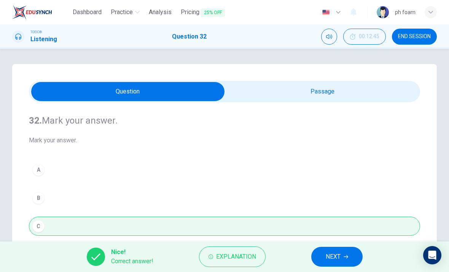
click at [325, 258] on button "NEXT" at bounding box center [337, 256] width 51 height 20
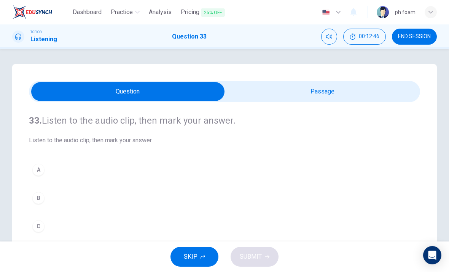
click at [334, 91] on input "checkbox" at bounding box center [127, 91] width 587 height 19
checkbox input "true"
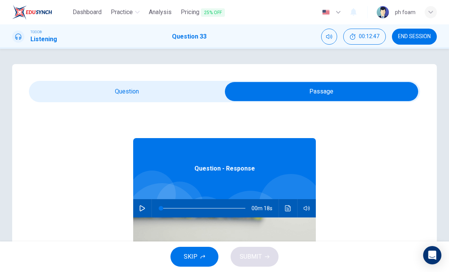
click at [141, 208] on icon "button" at bounding box center [142, 208] width 6 height 6
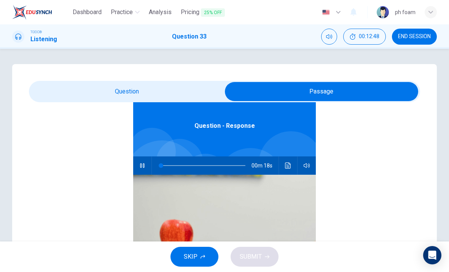
type input "5"
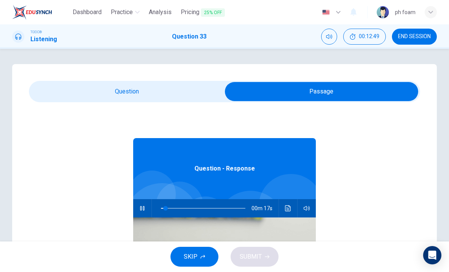
click at [172, 91] on input "checkbox" at bounding box center [321, 91] width 587 height 19
checkbox input "false"
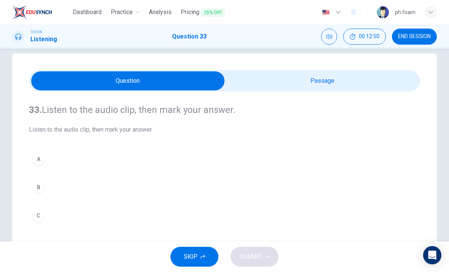
scroll to position [11, 0]
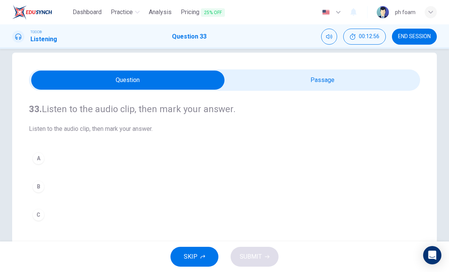
click at [45, 156] on button "A" at bounding box center [225, 158] width 392 height 19
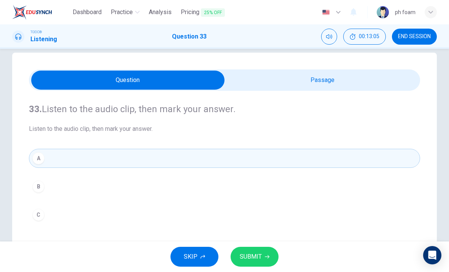
click at [250, 256] on span "SUBMIT" at bounding box center [251, 256] width 22 height 11
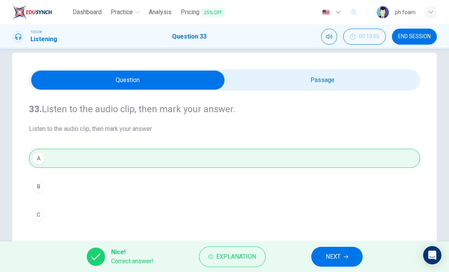
click at [339, 260] on span "NEXT" at bounding box center [333, 256] width 15 height 11
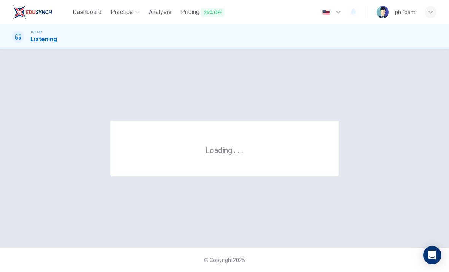
scroll to position [0, 0]
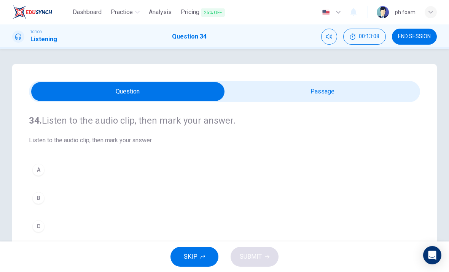
click at [308, 79] on div "34. Listen to the audio clip, then mark your answer. Listen to the audio clip, …" at bounding box center [224, 217] width 425 height 306
click at [336, 85] on input "checkbox" at bounding box center [127, 91] width 587 height 19
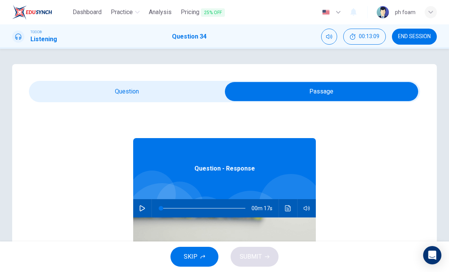
click at [142, 208] on icon "button" at bounding box center [142, 208] width 6 height 6
click at [162, 92] on input "checkbox" at bounding box center [321, 91] width 587 height 19
checkbox input "false"
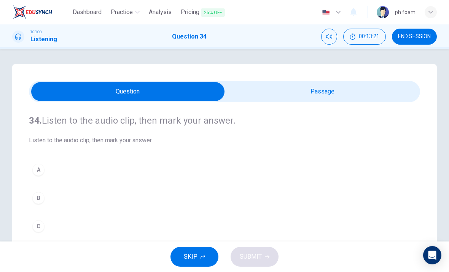
click at [35, 198] on div "B" at bounding box center [38, 198] width 12 height 12
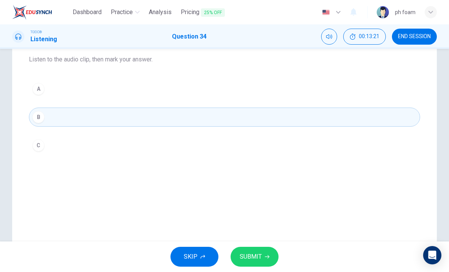
scroll to position [90, 0]
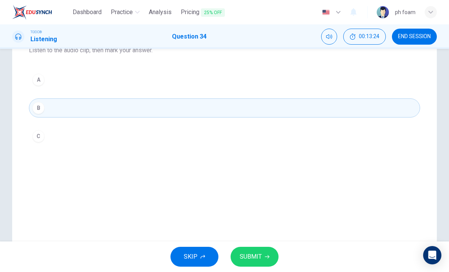
click at [244, 258] on span "SUBMIT" at bounding box center [251, 256] width 22 height 11
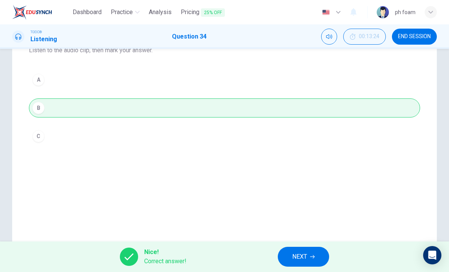
click at [291, 258] on button "NEXT" at bounding box center [303, 256] width 51 height 20
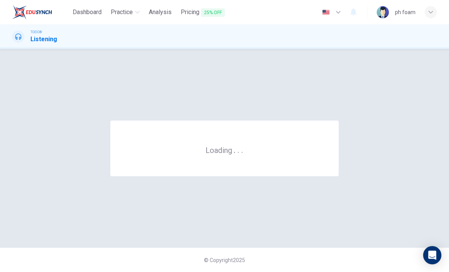
scroll to position [0, 0]
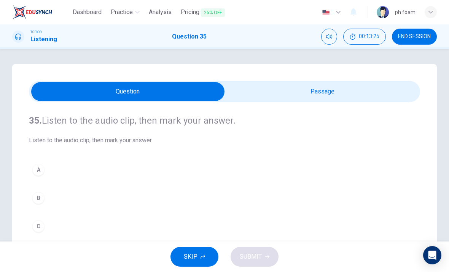
click at [251, 89] on input "checkbox" at bounding box center [127, 91] width 587 height 19
checkbox input "true"
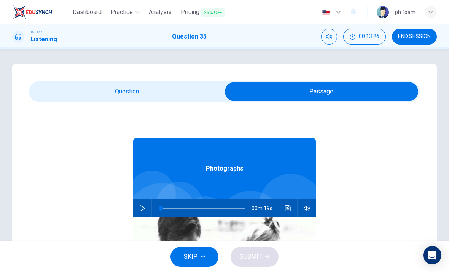
click at [137, 213] on button "button" at bounding box center [142, 208] width 12 height 18
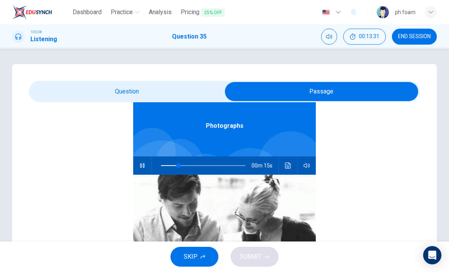
type input "26"
click at [72, 89] on input "checkbox" at bounding box center [321, 91] width 587 height 19
checkbox input "false"
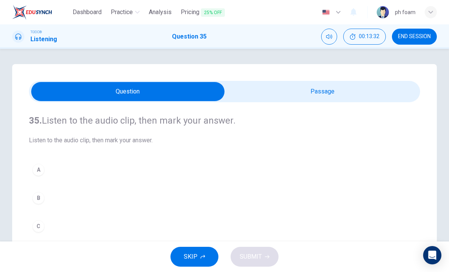
click at [38, 171] on div "A" at bounding box center [38, 169] width 12 height 12
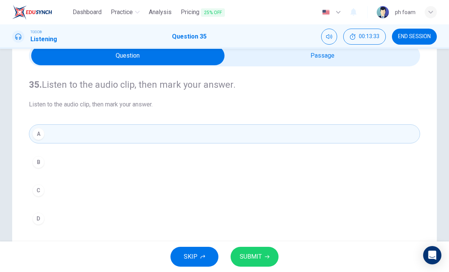
scroll to position [44, 0]
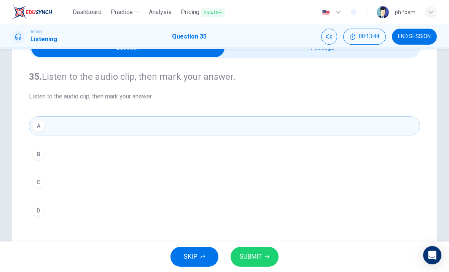
click at [248, 258] on span "SUBMIT" at bounding box center [251, 256] width 22 height 11
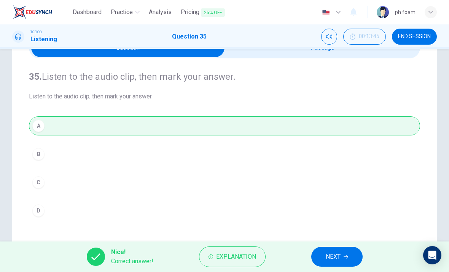
click at [328, 254] on span "NEXT" at bounding box center [333, 256] width 15 height 11
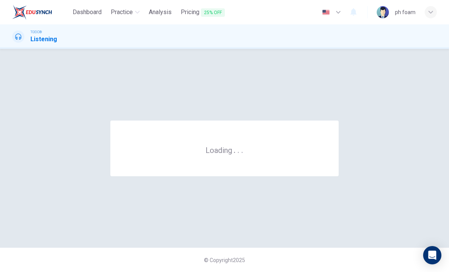
scroll to position [0, 0]
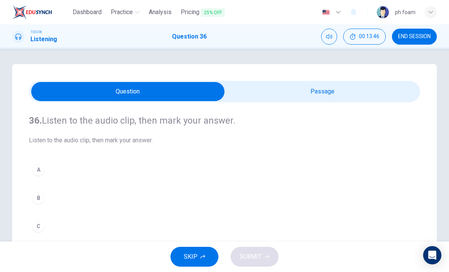
click at [338, 91] on input "checkbox" at bounding box center [127, 91] width 587 height 19
checkbox input "true"
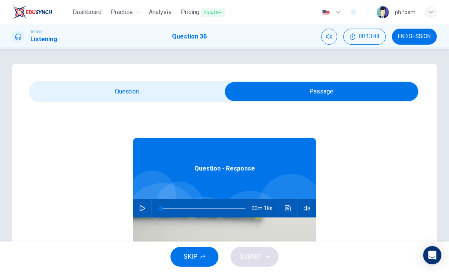
click at [147, 203] on button "button" at bounding box center [142, 208] width 12 height 18
type input "0"
click at [168, 88] on input "checkbox" at bounding box center [321, 91] width 587 height 19
checkbox input "false"
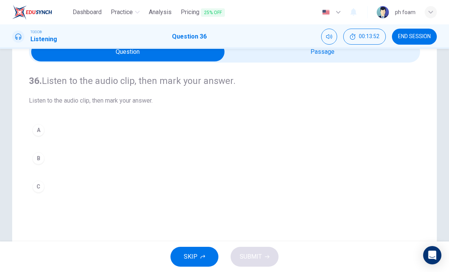
scroll to position [42, 0]
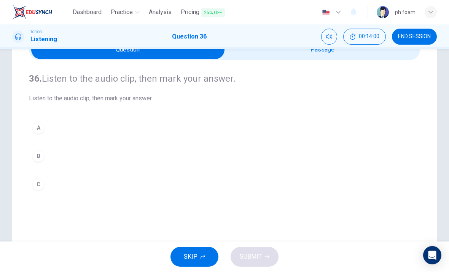
click at [49, 157] on button "B" at bounding box center [225, 155] width 392 height 19
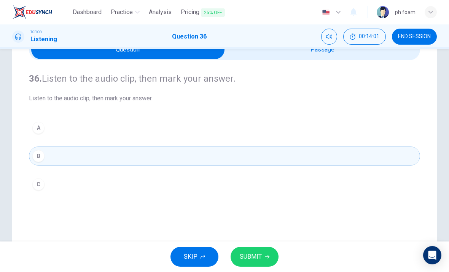
click at [257, 256] on span "SUBMIT" at bounding box center [251, 256] width 22 height 11
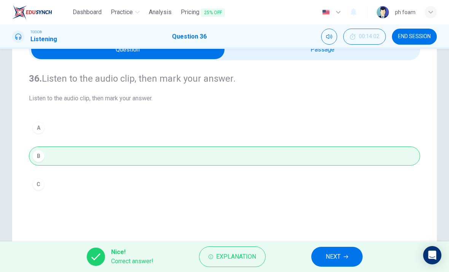
click at [333, 257] on span "NEXT" at bounding box center [333, 256] width 15 height 11
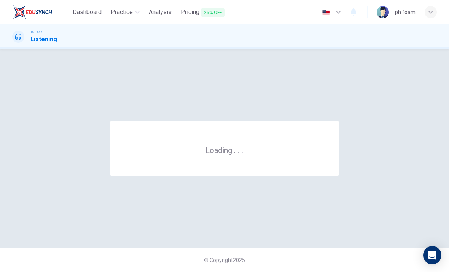
scroll to position [0, 0]
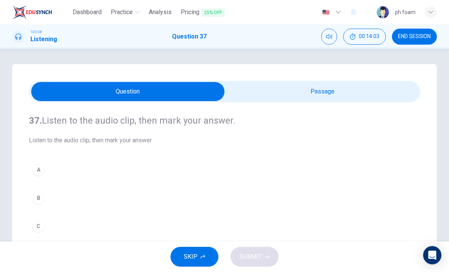
click at [280, 98] on input "checkbox" at bounding box center [127, 91] width 587 height 19
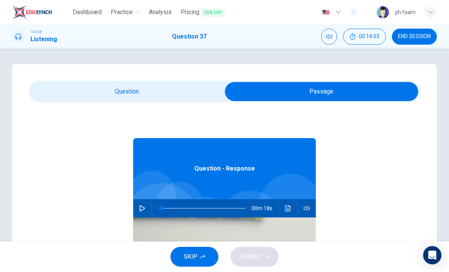
click at [139, 210] on button "button" at bounding box center [142, 208] width 12 height 18
click at [89, 101] on input "checkbox" at bounding box center [321, 91] width 587 height 19
checkbox input "false"
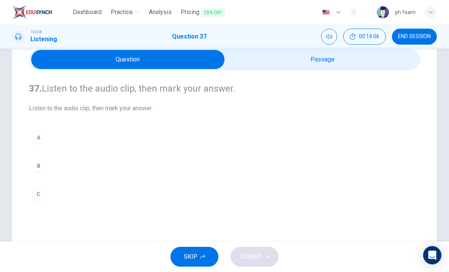
scroll to position [41, 0]
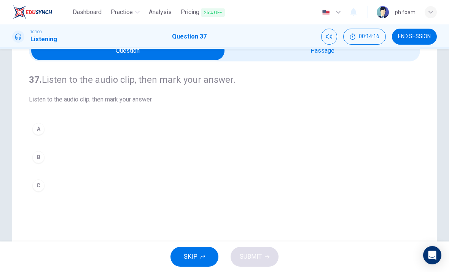
click at [35, 163] on button "B" at bounding box center [225, 156] width 392 height 19
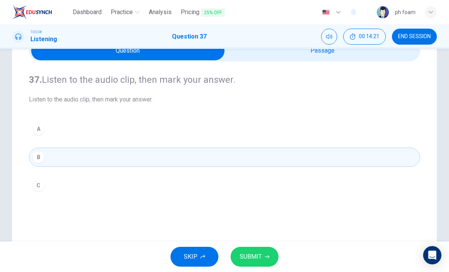
click at [265, 252] on button "SUBMIT" at bounding box center [255, 256] width 48 height 20
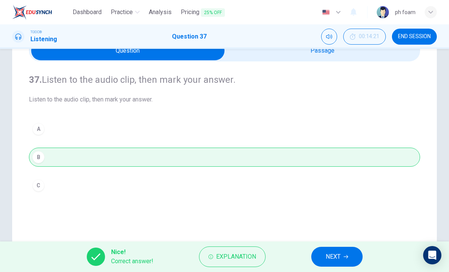
click at [330, 251] on button "NEXT" at bounding box center [337, 256] width 51 height 20
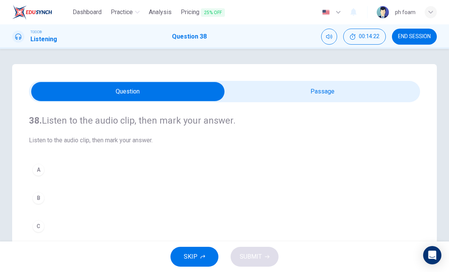
click at [368, 91] on input "checkbox" at bounding box center [127, 91] width 587 height 19
checkbox input "true"
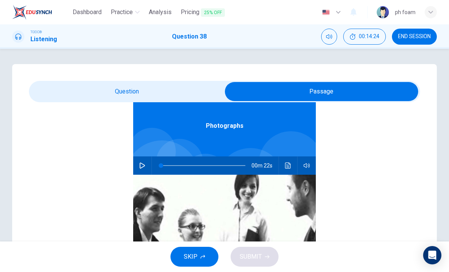
scroll to position [77, 0]
click at [142, 164] on icon "button" at bounding box center [142, 165] width 6 height 6
type input "4"
click at [70, 94] on input "checkbox" at bounding box center [321, 91] width 587 height 19
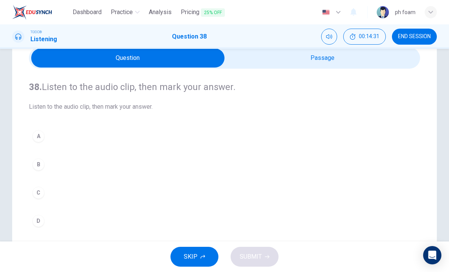
scroll to position [32, 0]
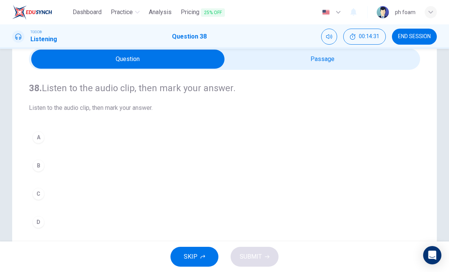
click at [291, 58] on input "checkbox" at bounding box center [127, 59] width 587 height 19
checkbox input "true"
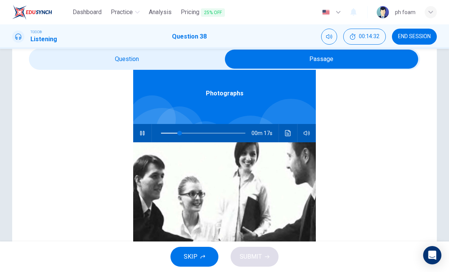
type input "26"
click at [61, 59] on input "checkbox" at bounding box center [321, 59] width 587 height 19
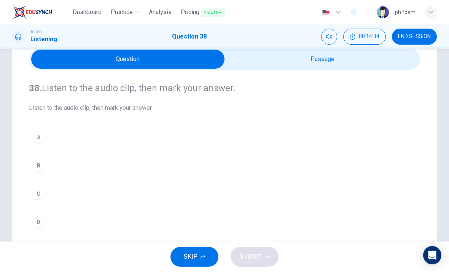
scroll to position [0, 0]
click at [59, 134] on button "A" at bounding box center [225, 137] width 392 height 19
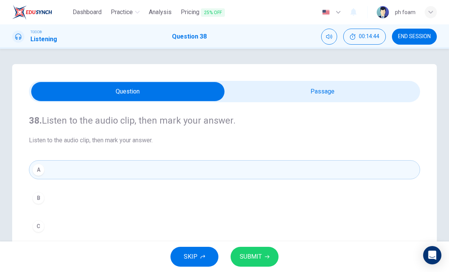
click at [287, 96] on input "checkbox" at bounding box center [127, 91] width 587 height 19
checkbox input "true"
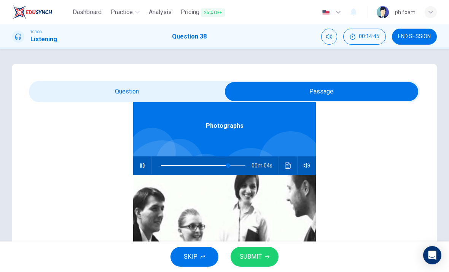
type input "84"
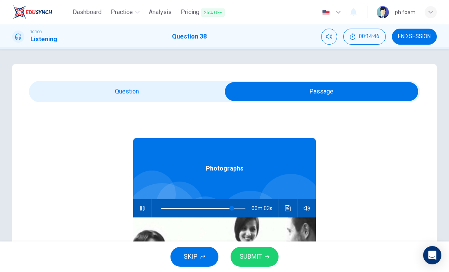
scroll to position [0, 0]
click at [73, 83] on input "checkbox" at bounding box center [321, 91] width 587 height 19
checkbox input "false"
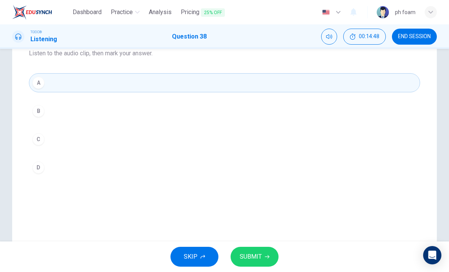
scroll to position [87, 0]
click at [43, 171] on button "D" at bounding box center [225, 166] width 392 height 19
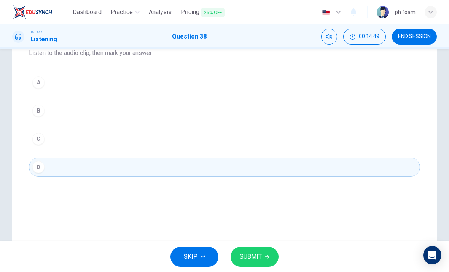
click at [253, 255] on span "SUBMIT" at bounding box center [251, 256] width 22 height 11
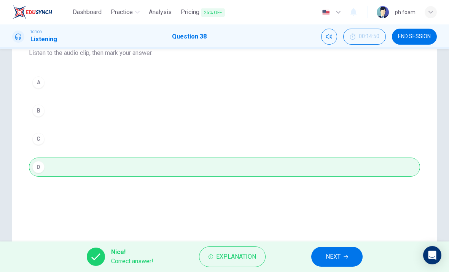
click at [346, 259] on button "NEXT" at bounding box center [337, 256] width 51 height 20
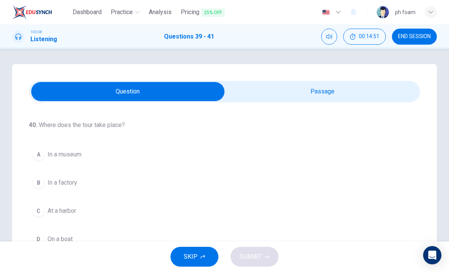
scroll to position [139, 0]
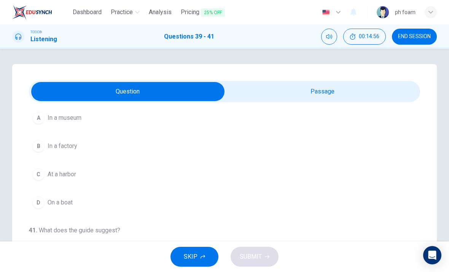
click at [302, 93] on input "checkbox" at bounding box center [127, 91] width 587 height 19
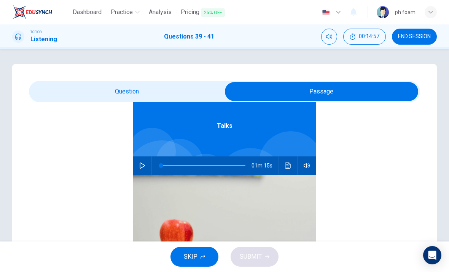
scroll to position [43, 0]
click at [140, 170] on button "button" at bounding box center [142, 165] width 12 height 18
click at [177, 90] on input "checkbox" at bounding box center [321, 91] width 587 height 19
checkbox input "false"
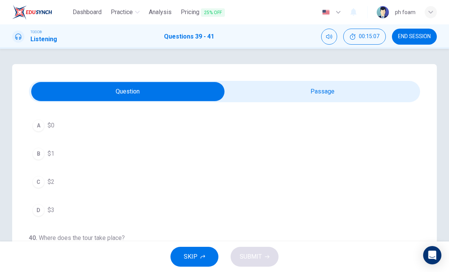
scroll to position [25, 0]
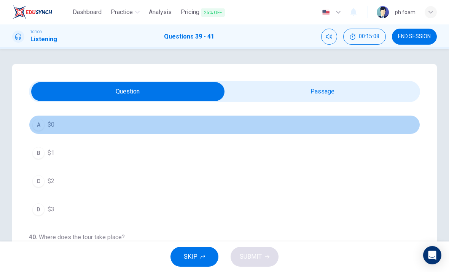
click at [154, 126] on button "A $0" at bounding box center [225, 124] width 392 height 19
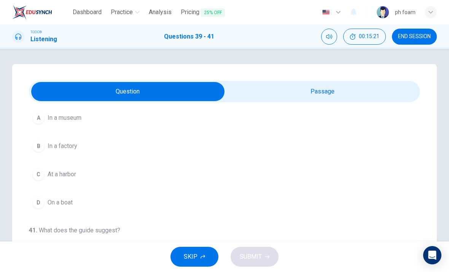
scroll to position [174, 0]
click at [167, 146] on button "B In a factory" at bounding box center [225, 145] width 392 height 19
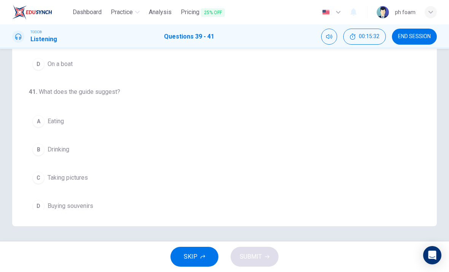
scroll to position [168, 0]
click at [92, 206] on span "Buying souvenirs" at bounding box center [71, 205] width 46 height 9
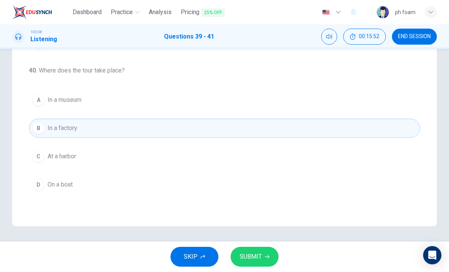
scroll to position [53, 0]
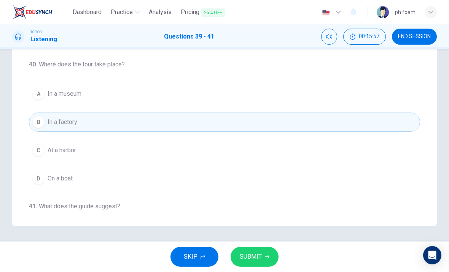
click at [173, 158] on button "C At a harbor" at bounding box center [225, 150] width 392 height 19
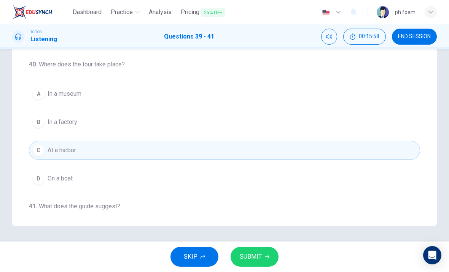
click at [166, 180] on button "D On a boat" at bounding box center [225, 178] width 392 height 19
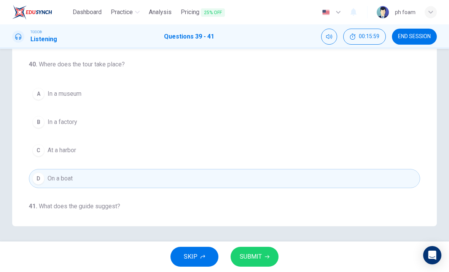
click at [261, 260] on span "SUBMIT" at bounding box center [251, 256] width 22 height 11
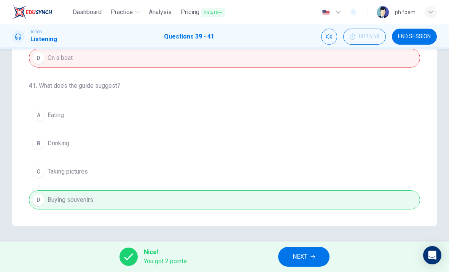
scroll to position [174, 0]
click at [300, 259] on span "NEXT" at bounding box center [300, 256] width 15 height 11
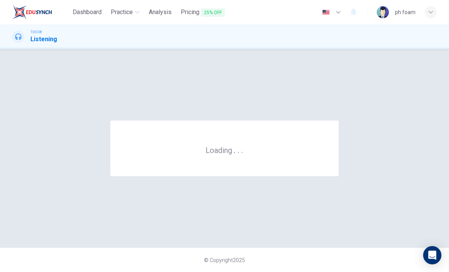
scroll to position [0, 0]
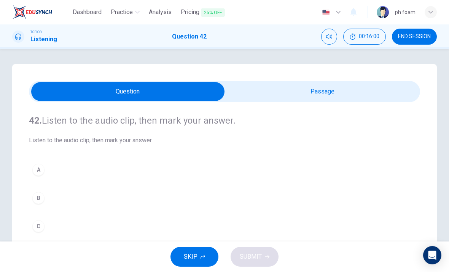
click at [330, 89] on input "checkbox" at bounding box center [127, 91] width 587 height 19
checkbox input "true"
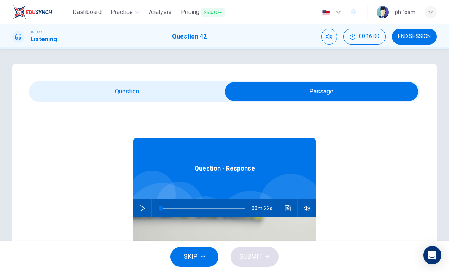
click at [142, 206] on icon "button" at bounding box center [142, 208] width 5 height 6
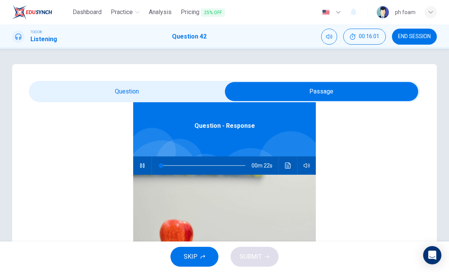
type input "4"
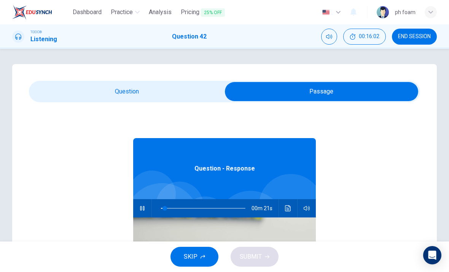
click at [201, 91] on input "checkbox" at bounding box center [321, 91] width 587 height 19
checkbox input "false"
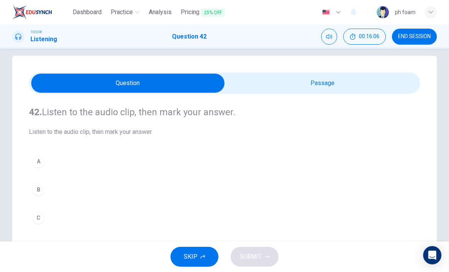
scroll to position [10, 0]
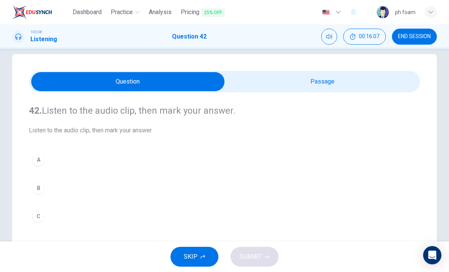
click at [252, 162] on button "A" at bounding box center [225, 159] width 392 height 19
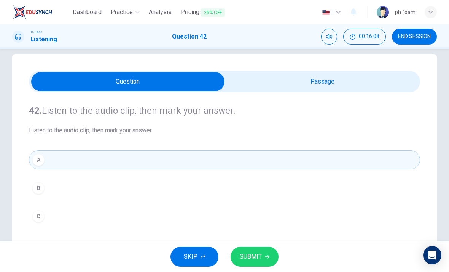
click at [260, 250] on button "SUBMIT" at bounding box center [255, 256] width 48 height 20
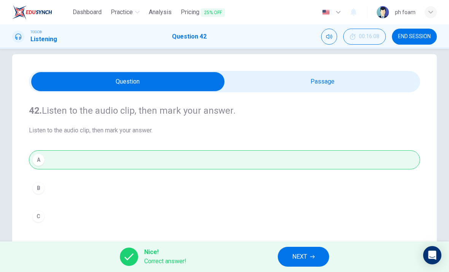
click at [315, 248] on button "NEXT" at bounding box center [303, 256] width 51 height 20
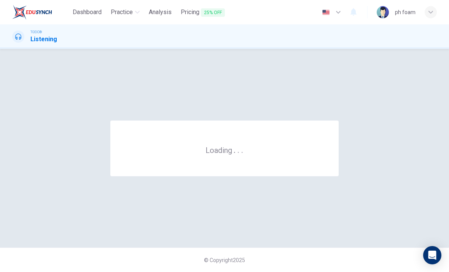
scroll to position [0, 0]
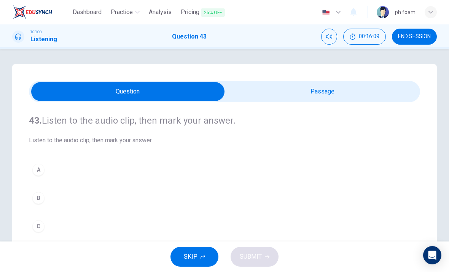
click at [344, 96] on input "checkbox" at bounding box center [127, 91] width 587 height 19
checkbox input "true"
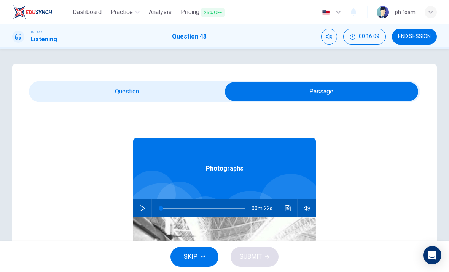
click at [137, 204] on button "button" at bounding box center [142, 208] width 12 height 18
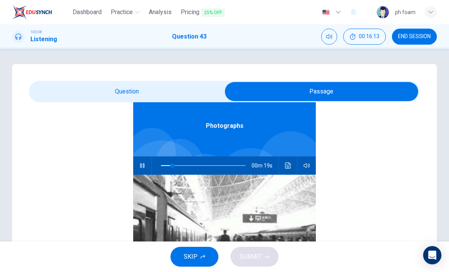
type input "18"
click at [167, 88] on input "checkbox" at bounding box center [321, 91] width 587 height 19
checkbox input "false"
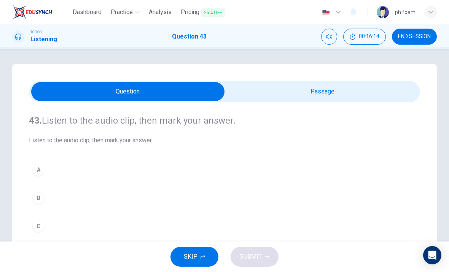
scroll to position [0, 0]
click at [120, 166] on button "A" at bounding box center [225, 169] width 392 height 19
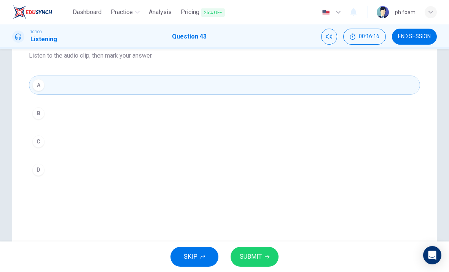
scroll to position [83, 0]
click at [262, 253] on button "SUBMIT" at bounding box center [255, 256] width 48 height 20
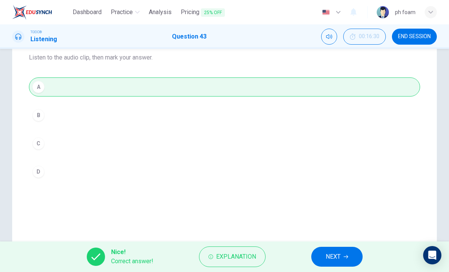
click at [334, 258] on span "NEXT" at bounding box center [333, 256] width 15 height 11
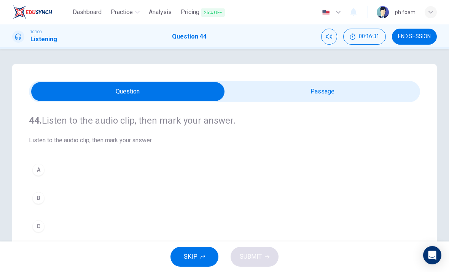
click at [366, 99] on input "checkbox" at bounding box center [127, 91] width 587 height 19
checkbox input "true"
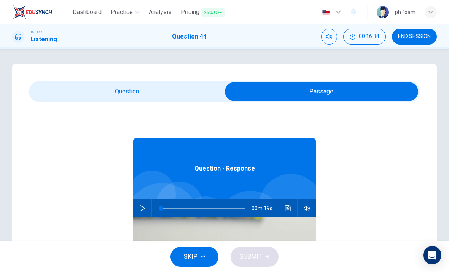
click at [142, 209] on icon "button" at bounding box center [142, 208] width 6 height 6
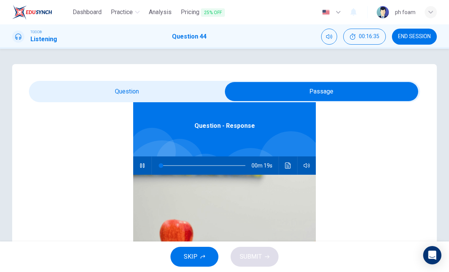
type input "5"
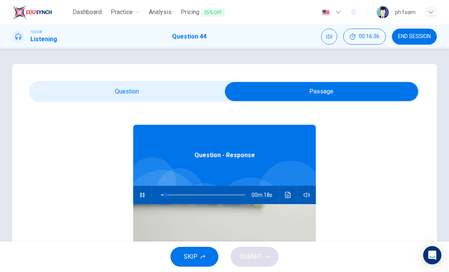
scroll to position [13, 0]
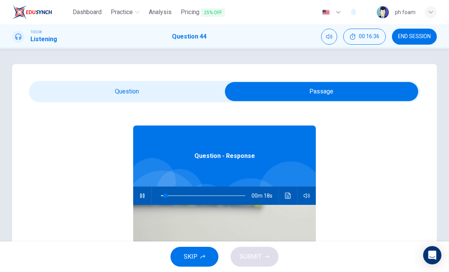
click at [183, 94] on input "checkbox" at bounding box center [321, 91] width 587 height 19
checkbox input "false"
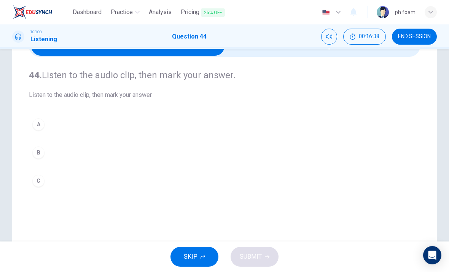
scroll to position [46, 0]
click at [145, 157] on button "B" at bounding box center [225, 151] width 392 height 19
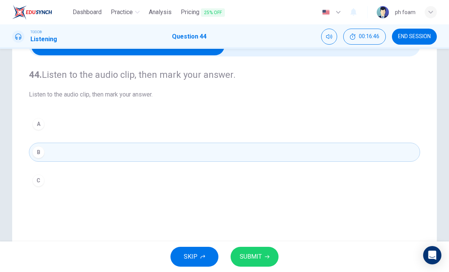
click at [258, 254] on span "SUBMIT" at bounding box center [251, 256] width 22 height 11
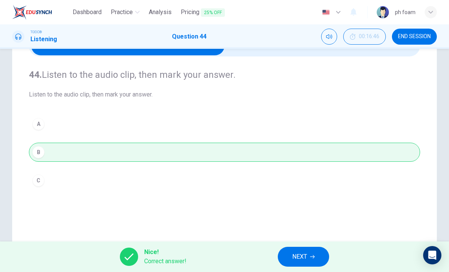
click at [297, 253] on span "NEXT" at bounding box center [300, 256] width 15 height 11
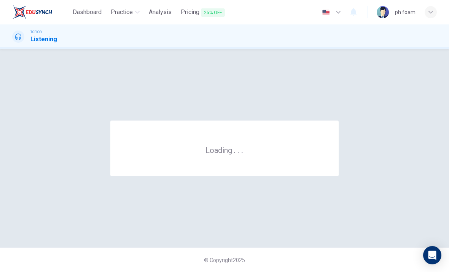
scroll to position [0, 0]
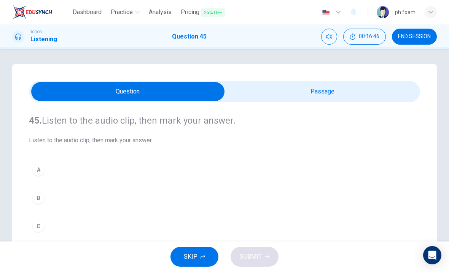
click at [354, 86] on input "checkbox" at bounding box center [127, 91] width 587 height 19
checkbox input "true"
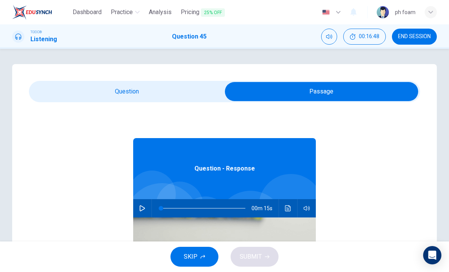
click at [140, 208] on icon "button" at bounding box center [142, 208] width 6 height 6
type input "6"
click at [201, 86] on input "checkbox" at bounding box center [321, 91] width 587 height 19
checkbox input "false"
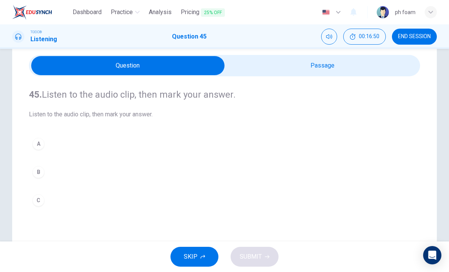
scroll to position [53, 0]
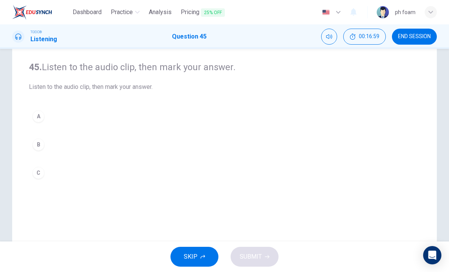
click at [231, 122] on button "A" at bounding box center [225, 116] width 392 height 19
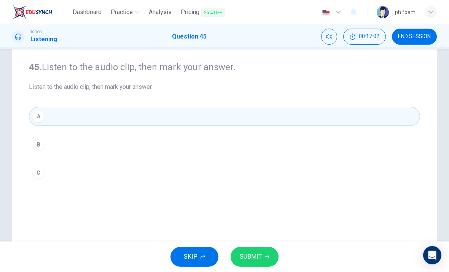
click at [247, 250] on button "SUBMIT" at bounding box center [255, 256] width 48 height 20
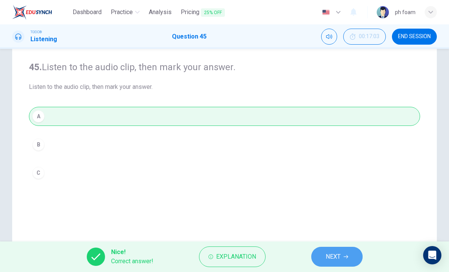
click at [326, 255] on span "NEXT" at bounding box center [333, 256] width 15 height 11
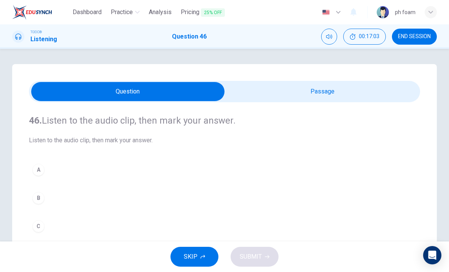
click at [363, 86] on input "checkbox" at bounding box center [127, 91] width 587 height 19
checkbox input "true"
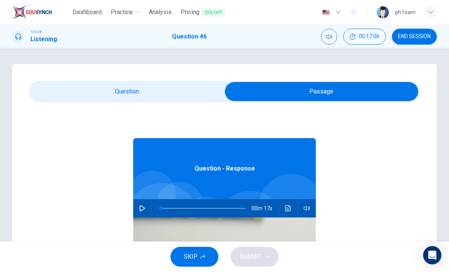
click at [417, 41] on button "END SESSION" at bounding box center [414, 37] width 45 height 16
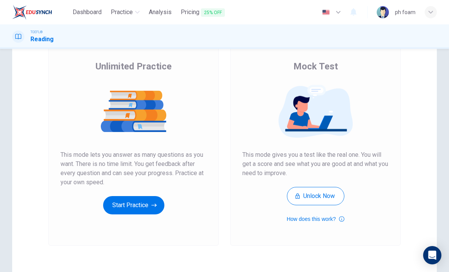
scroll to position [65, 0]
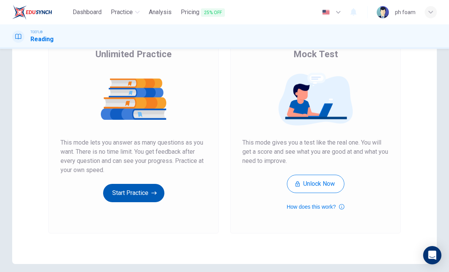
click at [125, 197] on button "Start Practice" at bounding box center [133, 193] width 61 height 18
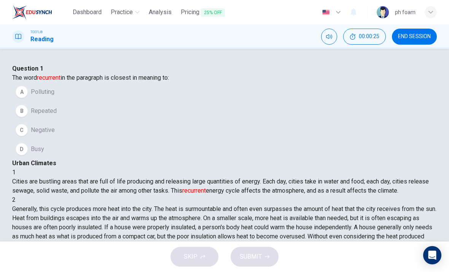
scroll to position [8, 0]
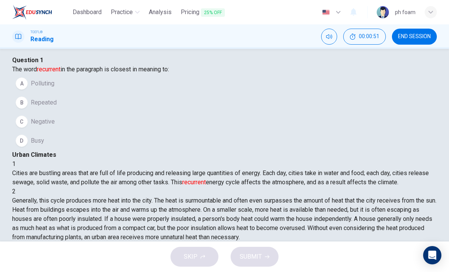
click at [145, 112] on button "B Repeated" at bounding box center [224, 102] width 425 height 19
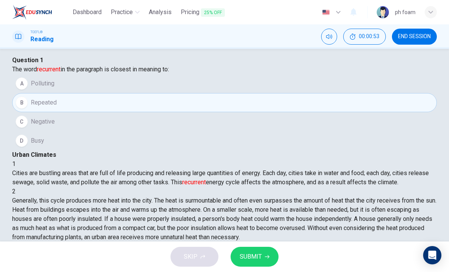
click at [259, 259] on span "SUBMIT" at bounding box center [251, 256] width 22 height 11
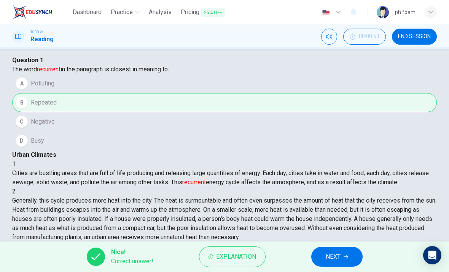
click at [346, 256] on icon "button" at bounding box center [346, 256] width 5 height 5
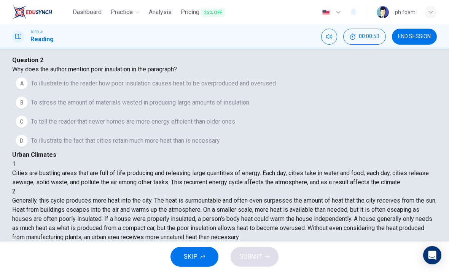
scroll to position [57, 0]
click at [189, 88] on span "To illustrate to the reader how poor insulation causes heat to be overproduced …" at bounding box center [153, 83] width 245 height 9
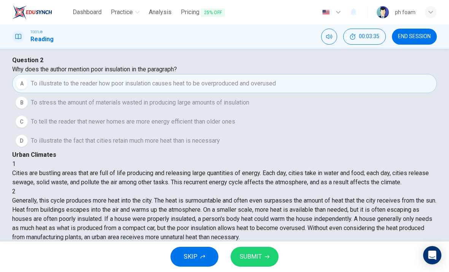
click at [272, 251] on button "SUBMIT" at bounding box center [255, 256] width 48 height 20
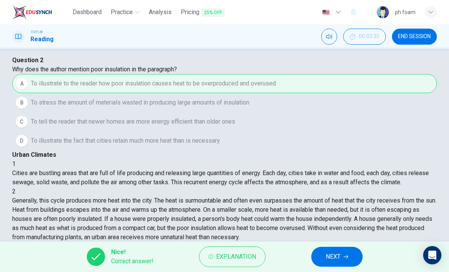
click at [345, 254] on button "NEXT" at bounding box center [337, 256] width 51 height 20
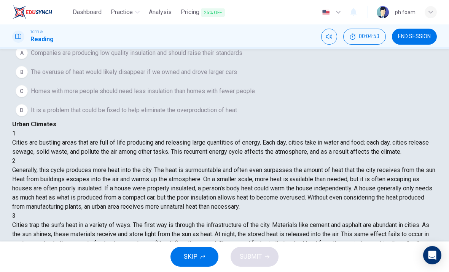
scroll to position [41, 0]
click at [186, 115] on span "It is a problem that could be fixed to help eliminate the overproduction of heat" at bounding box center [134, 110] width 206 height 9
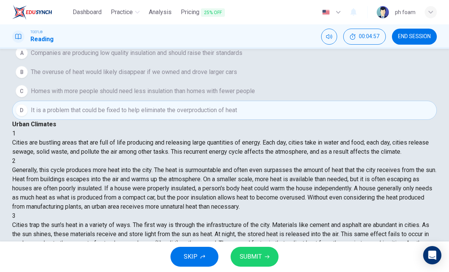
click at [256, 254] on span "SUBMIT" at bounding box center [251, 256] width 22 height 11
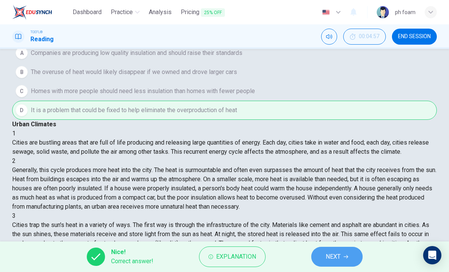
click at [339, 258] on span "NEXT" at bounding box center [333, 256] width 15 height 11
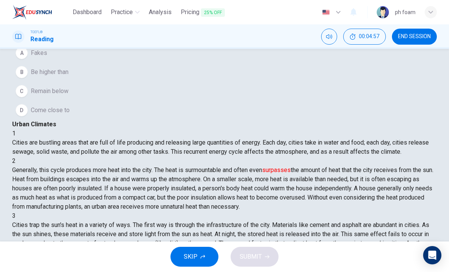
scroll to position [57, 0]
click at [120, 82] on button "B Be higher than" at bounding box center [224, 71] width 425 height 19
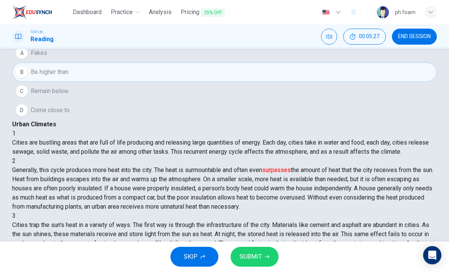
click at [240, 257] on span "SUBMIT" at bounding box center [251, 256] width 22 height 11
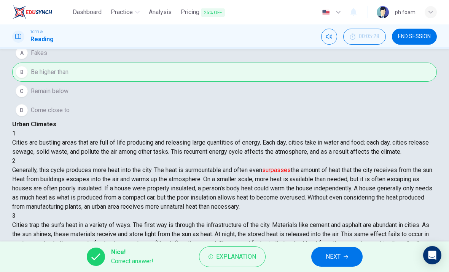
click at [330, 259] on span "NEXT" at bounding box center [333, 256] width 15 height 11
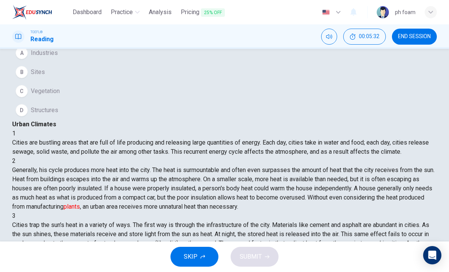
click at [139, 62] on button "A Industries" at bounding box center [224, 52] width 425 height 19
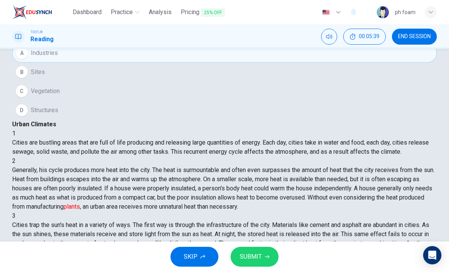
click at [262, 258] on button "SUBMIT" at bounding box center [255, 256] width 48 height 20
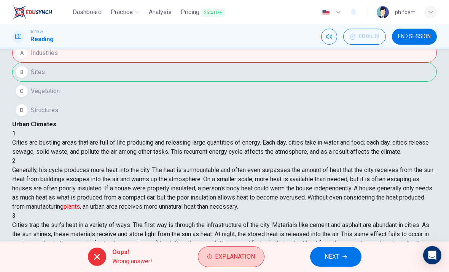
click at [248, 253] on span "Explanation" at bounding box center [235, 256] width 40 height 11
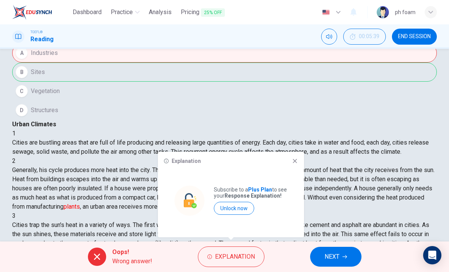
click at [293, 165] on div "Explanation Subscribe to a Plus Plan to see your Response Explanation! Unlock n…" at bounding box center [231, 194] width 146 height 85
click at [293, 163] on icon at bounding box center [295, 161] width 6 height 6
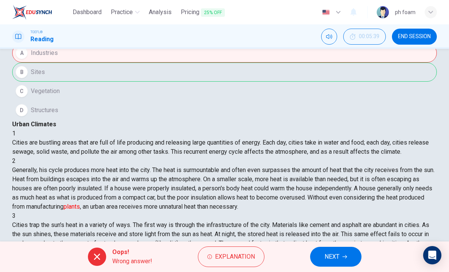
click at [342, 253] on button "NEXT" at bounding box center [335, 256] width 51 height 20
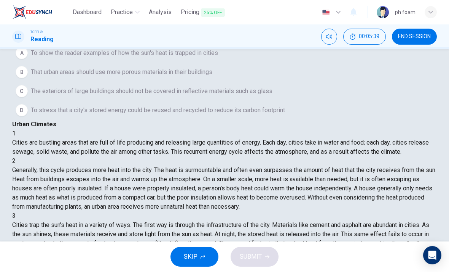
scroll to position [142, 0]
click at [56, 58] on span "To show the reader examples of how the sun's heat is trapped in cities" at bounding box center [124, 52] width 187 height 9
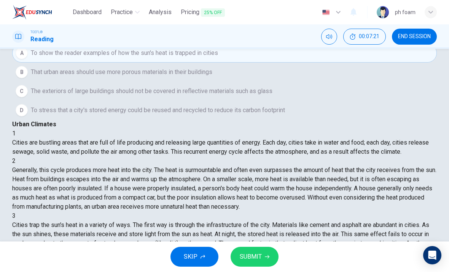
click at [255, 259] on span "SUBMIT" at bounding box center [251, 256] width 22 height 11
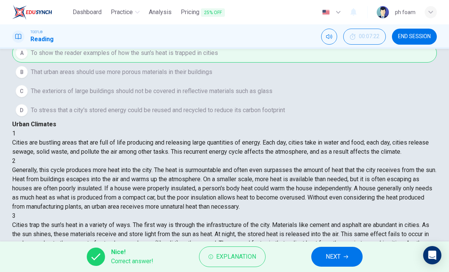
click at [342, 259] on button "NEXT" at bounding box center [337, 256] width 51 height 20
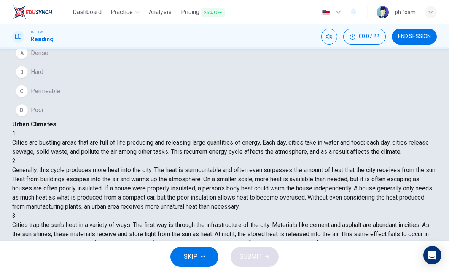
scroll to position [161, 0]
click at [28, 59] on div "A" at bounding box center [22, 53] width 12 height 12
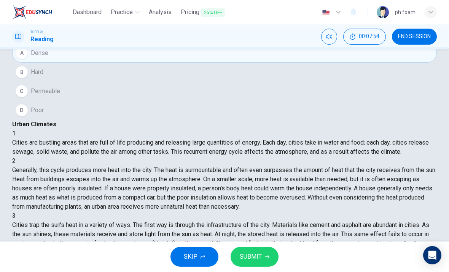
click at [255, 260] on span "SUBMIT" at bounding box center [251, 256] width 22 height 11
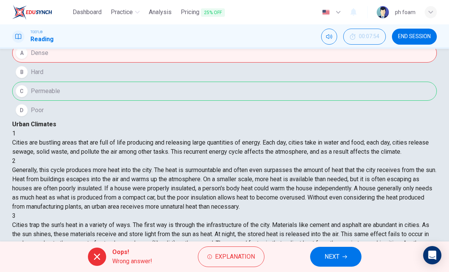
click at [334, 261] on span "NEXT" at bounding box center [332, 256] width 15 height 11
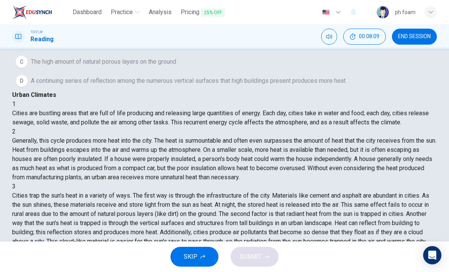
scroll to position [69, 0]
click at [28, 67] on div "C" at bounding box center [22, 61] width 12 height 12
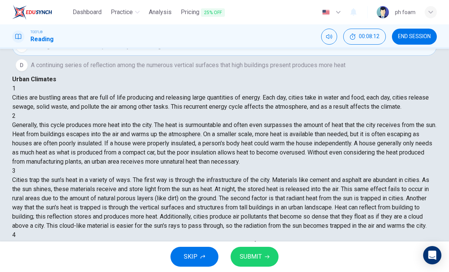
scroll to position [85, 0]
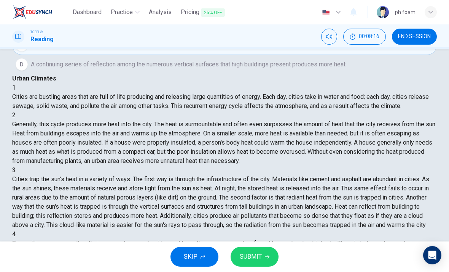
click at [256, 255] on span "SUBMIT" at bounding box center [251, 256] width 22 height 11
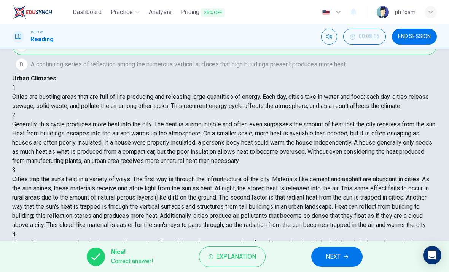
click at [334, 258] on span "NEXT" at bounding box center [333, 256] width 15 height 11
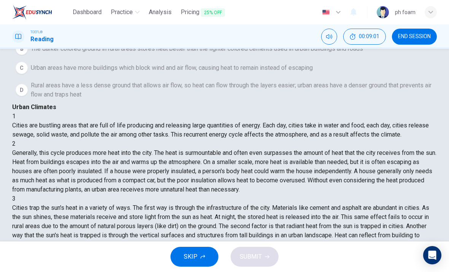
scroll to position [53, 0]
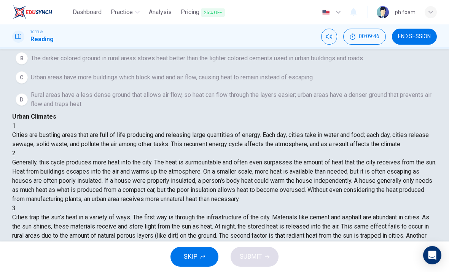
click at [28, 106] on div "D" at bounding box center [22, 99] width 12 height 12
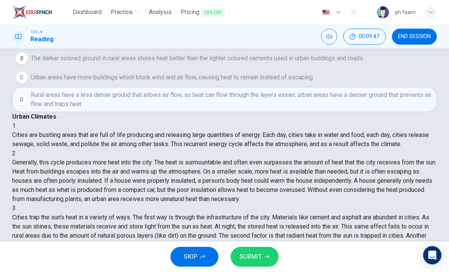
click at [248, 258] on span "SUBMIT" at bounding box center [251, 256] width 22 height 11
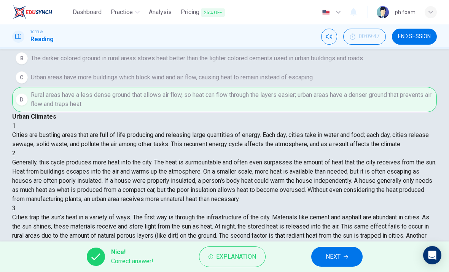
click at [328, 256] on span "NEXT" at bounding box center [333, 256] width 15 height 11
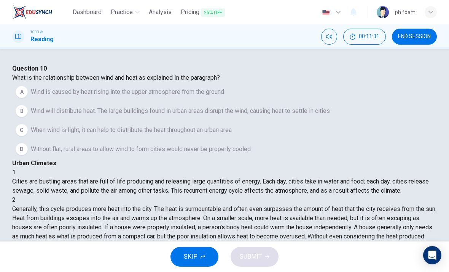
scroll to position [0, 0]
click at [28, 98] on div "A" at bounding box center [22, 92] width 12 height 12
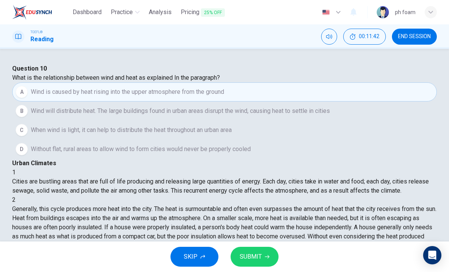
click at [256, 259] on span "SUBMIT" at bounding box center [251, 256] width 22 height 11
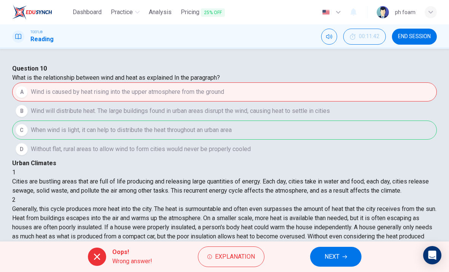
click at [336, 251] on span "NEXT" at bounding box center [332, 256] width 15 height 11
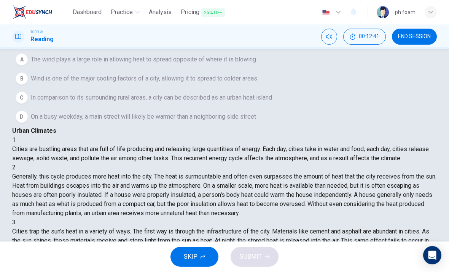
scroll to position [30, 0]
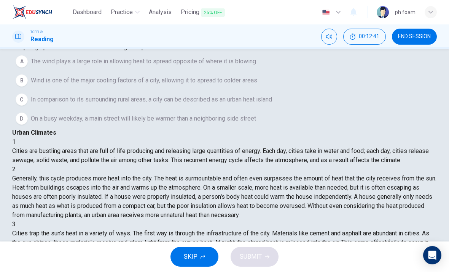
click at [171, 66] on span "The wind plays a large role in allowing heat to spread opposite of where it is …" at bounding box center [144, 61] width 226 height 9
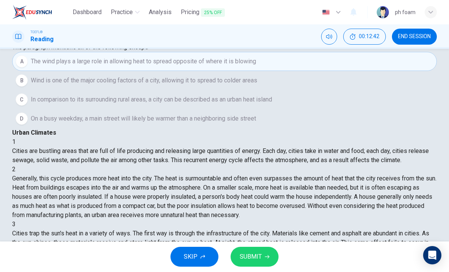
click at [254, 251] on span "SUBMIT" at bounding box center [251, 256] width 22 height 11
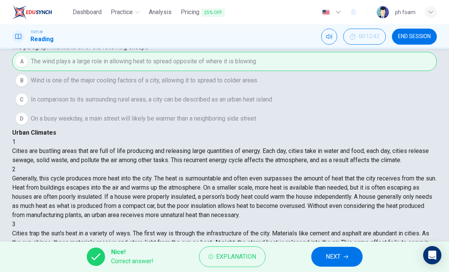
click at [348, 255] on icon "button" at bounding box center [346, 256] width 5 height 3
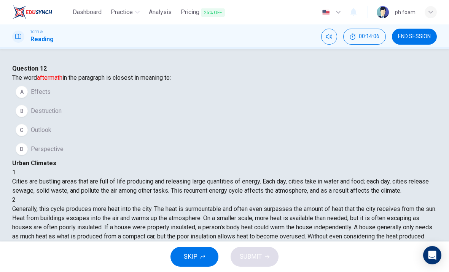
scroll to position [0, 0]
click at [62, 101] on button "A Effects" at bounding box center [224, 91] width 425 height 19
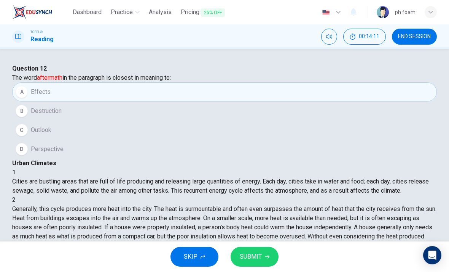
click at [260, 259] on span "SUBMIT" at bounding box center [251, 256] width 22 height 11
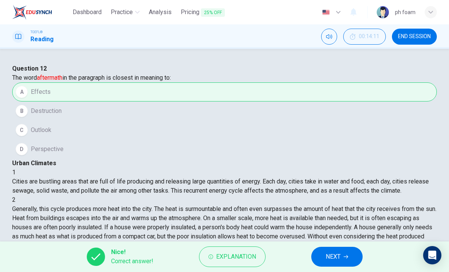
click at [334, 256] on span "NEXT" at bounding box center [333, 256] width 15 height 11
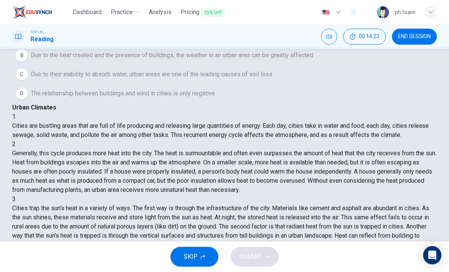
scroll to position [61, 0]
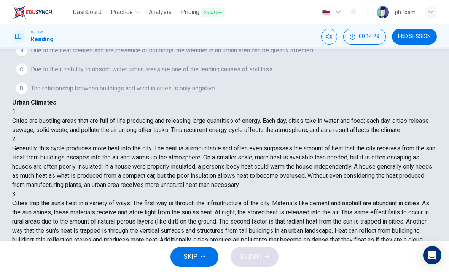
click at [168, 55] on span "Due to the heat created and the presence of buildings, the weather in an urban …" at bounding box center [172, 50] width 283 height 9
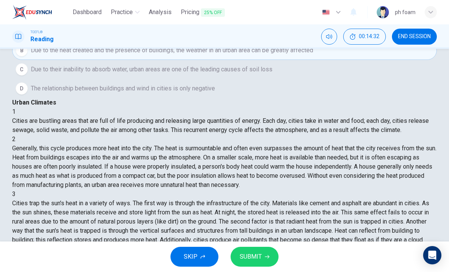
click at [260, 260] on span "SUBMIT" at bounding box center [251, 256] width 22 height 11
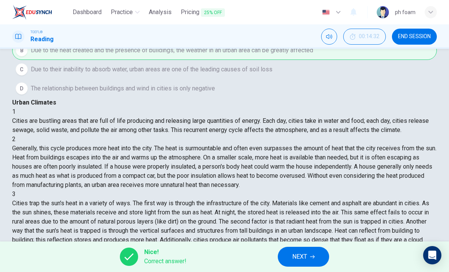
click at [311, 254] on icon "button" at bounding box center [312, 256] width 5 height 5
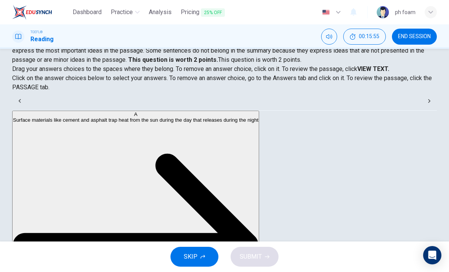
scroll to position [86, 0]
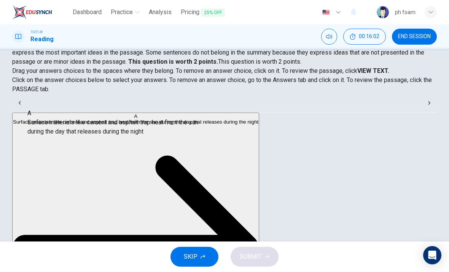
scroll to position [0, 0]
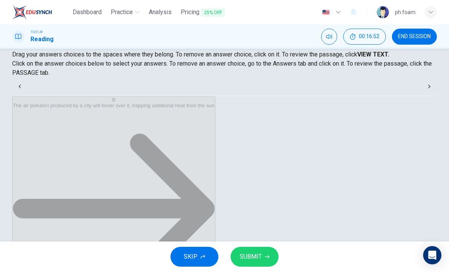
click at [268, 247] on button "SUBMIT" at bounding box center [255, 256] width 48 height 20
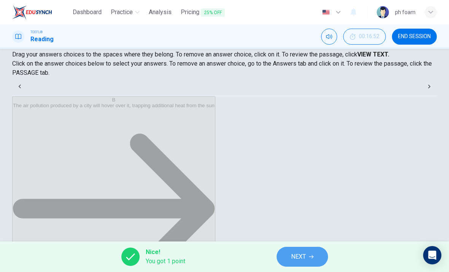
click at [307, 258] on button "NEXT" at bounding box center [302, 256] width 51 height 20
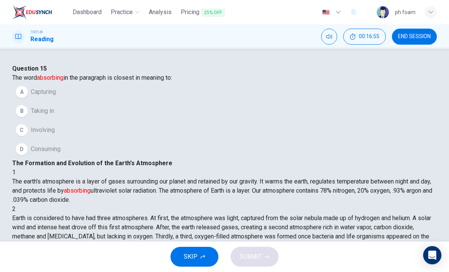
click at [171, 120] on button "B Taking in" at bounding box center [224, 110] width 425 height 19
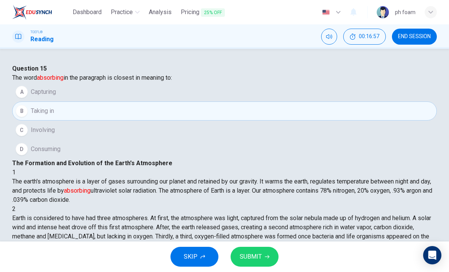
click at [186, 158] on button "D Consuming" at bounding box center [224, 148] width 425 height 19
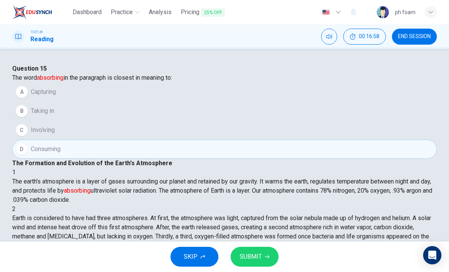
click at [266, 253] on button "SUBMIT" at bounding box center [255, 256] width 48 height 20
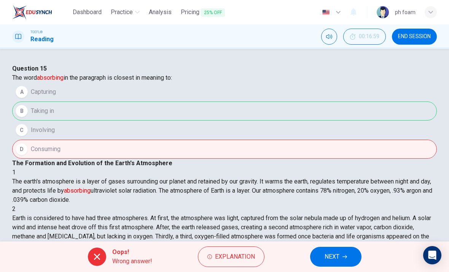
click at [427, 34] on span "END SESSION" at bounding box center [414, 37] width 33 height 6
